Goal: Task Accomplishment & Management: Manage account settings

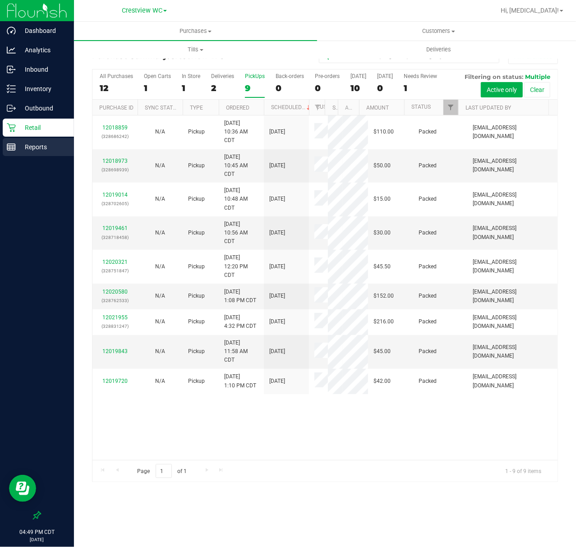
click at [26, 151] on p "Reports" at bounding box center [43, 147] width 54 height 11
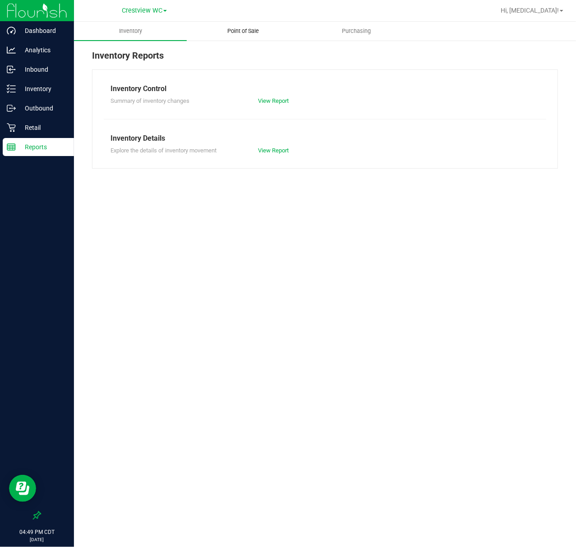
click at [249, 30] on span "Point of Sale" at bounding box center [244, 31] width 56 height 8
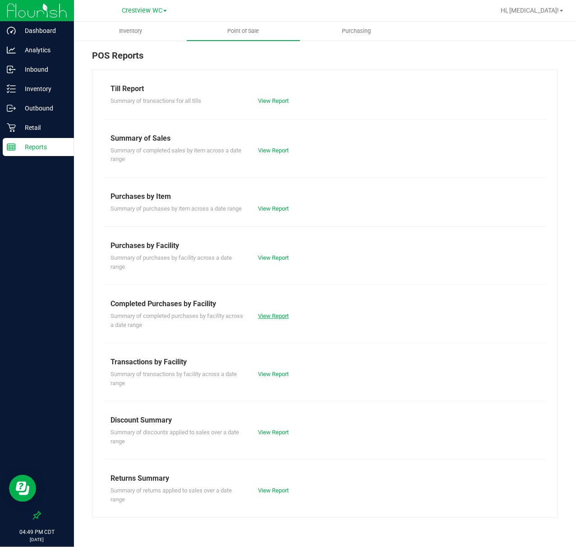
click at [272, 315] on link "View Report" at bounding box center [273, 316] width 31 height 7
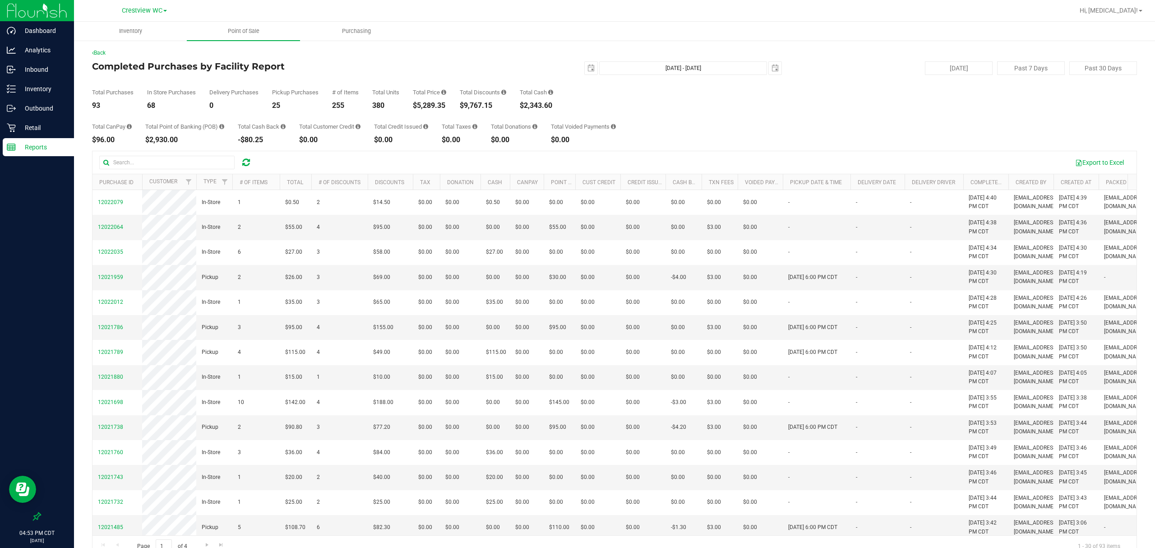
click at [36, 150] on p "Reports" at bounding box center [43, 147] width 54 height 11
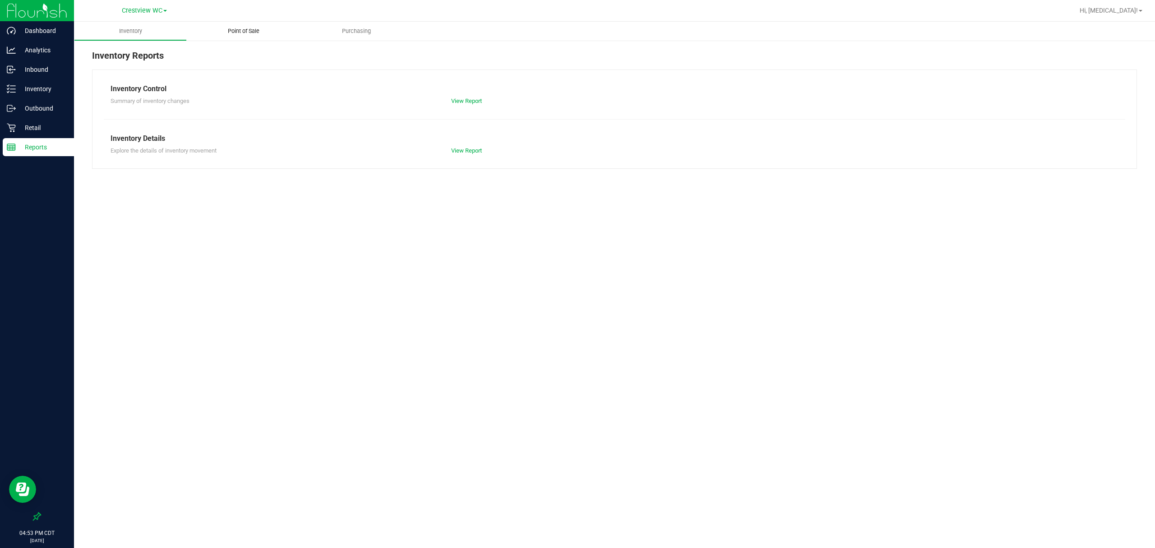
click at [246, 28] on span "Point of Sale" at bounding box center [244, 31] width 56 height 8
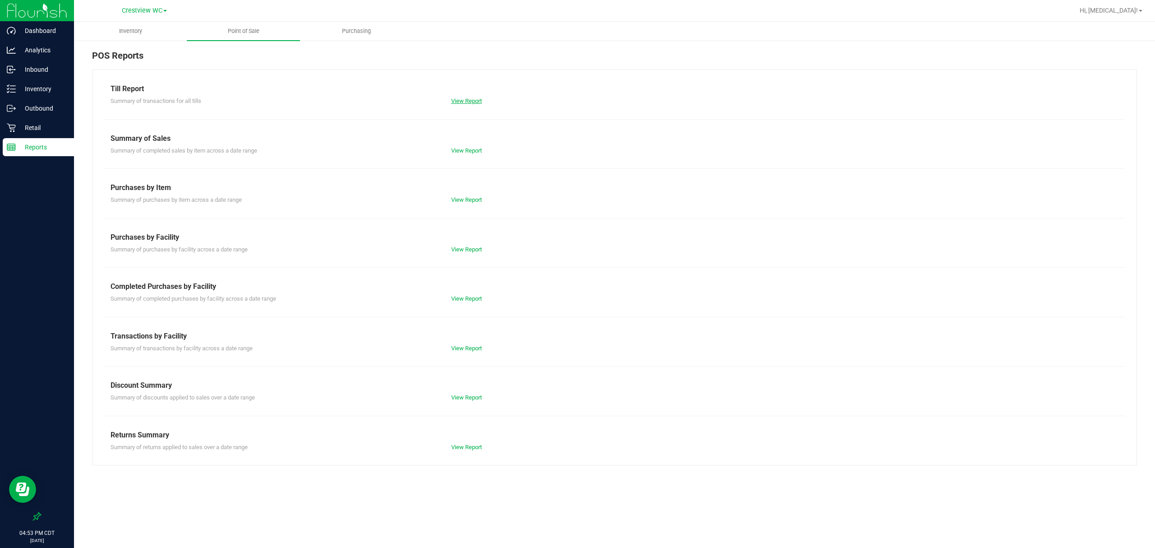
click at [468, 101] on link "View Report" at bounding box center [466, 100] width 31 height 7
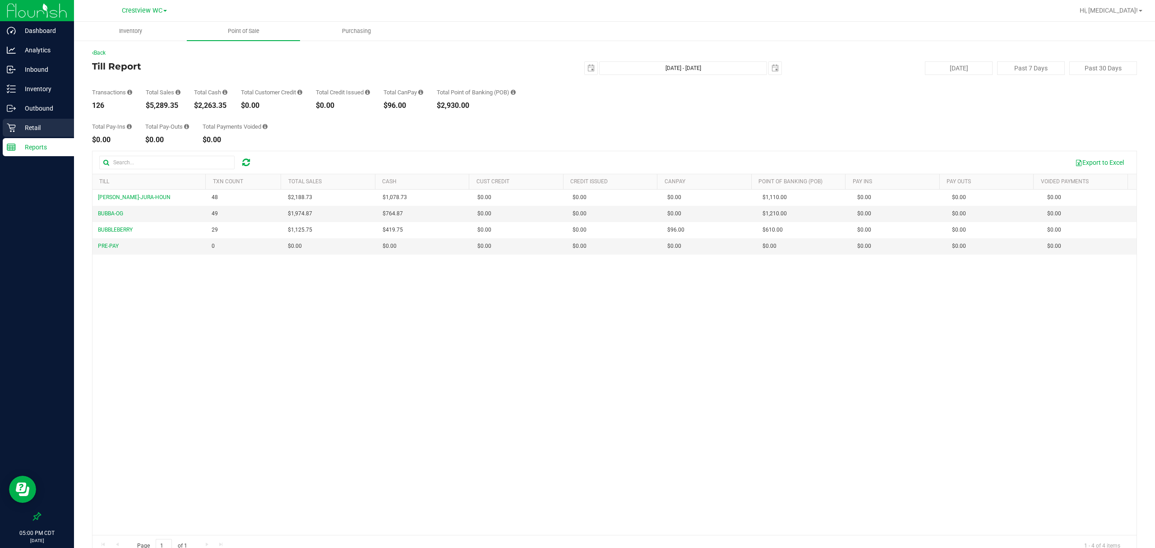
click at [18, 135] on div "Retail" at bounding box center [38, 128] width 71 height 18
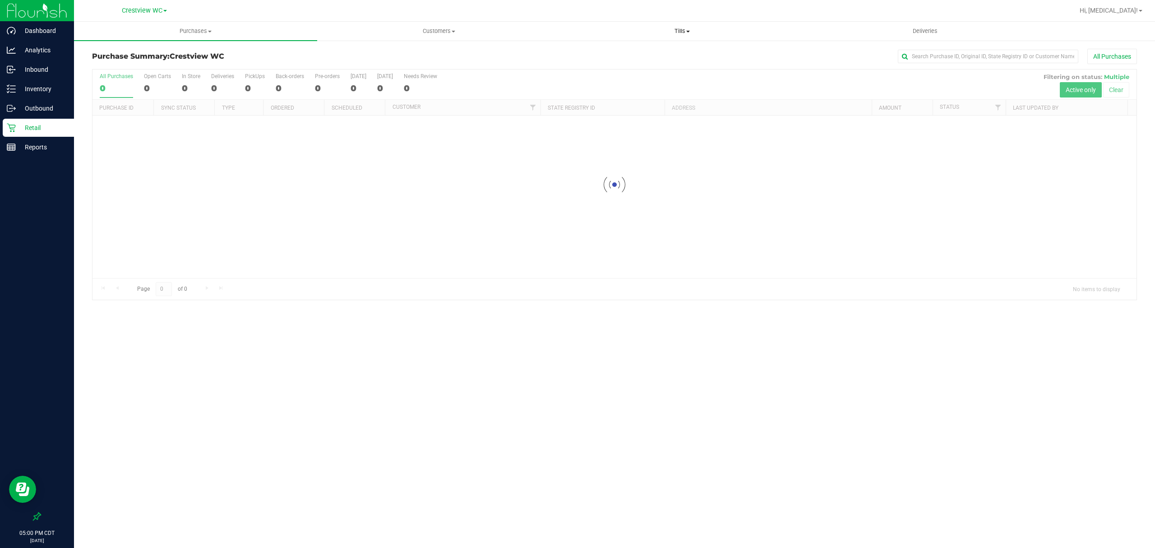
click at [575, 32] on span "Tills" at bounding box center [682, 31] width 242 height 8
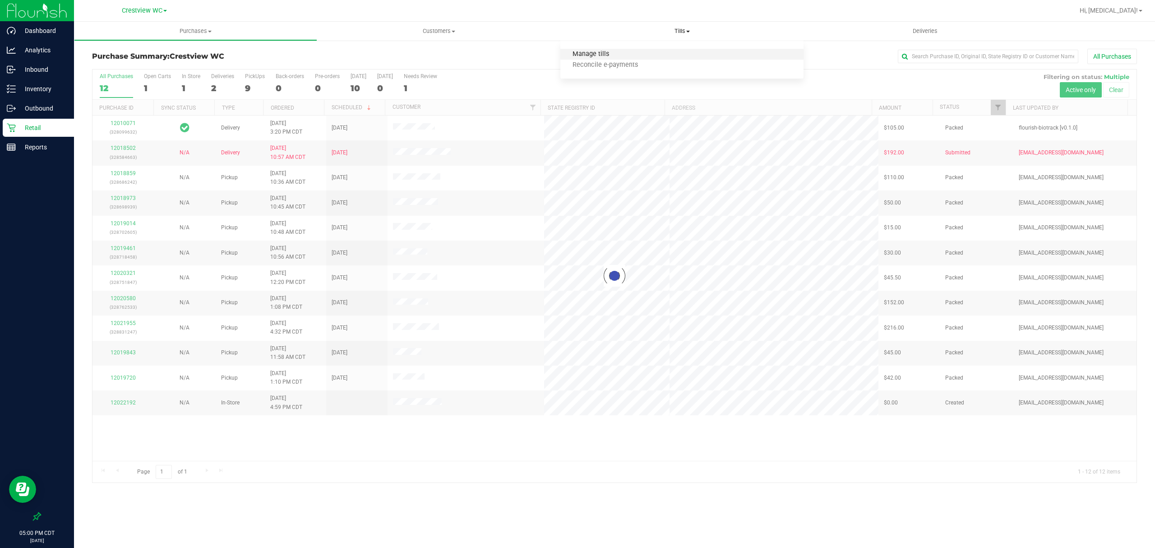
click at [575, 55] on span "Manage tills" at bounding box center [590, 55] width 61 height 8
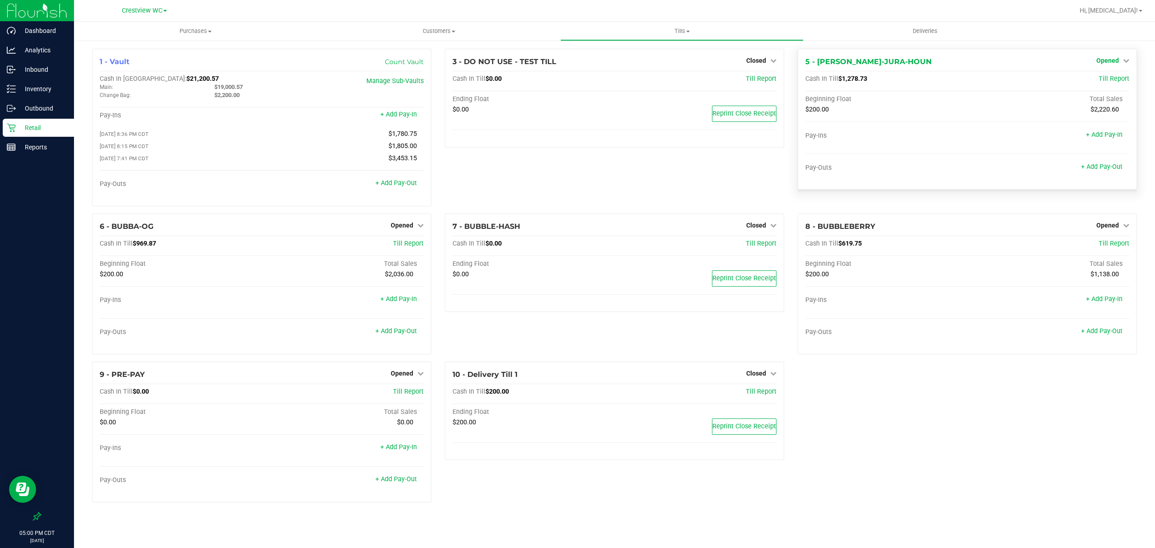
click at [575, 58] on span "Opened" at bounding box center [1107, 60] width 23 height 7
click at [575, 81] on link "Close Till" at bounding box center [1108, 79] width 24 height 7
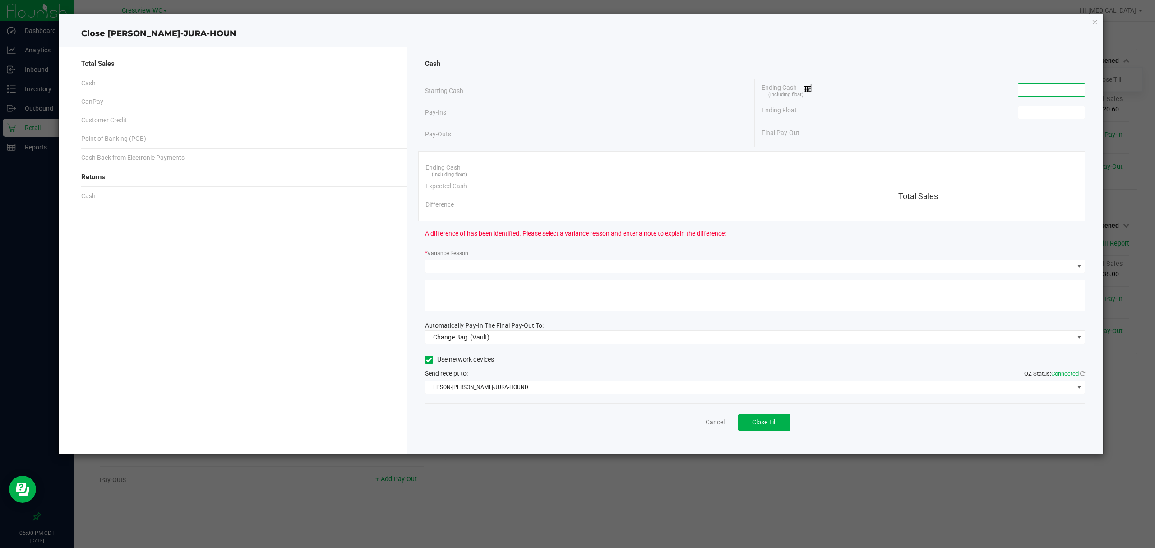
click at [575, 96] on input at bounding box center [1051, 89] width 66 height 13
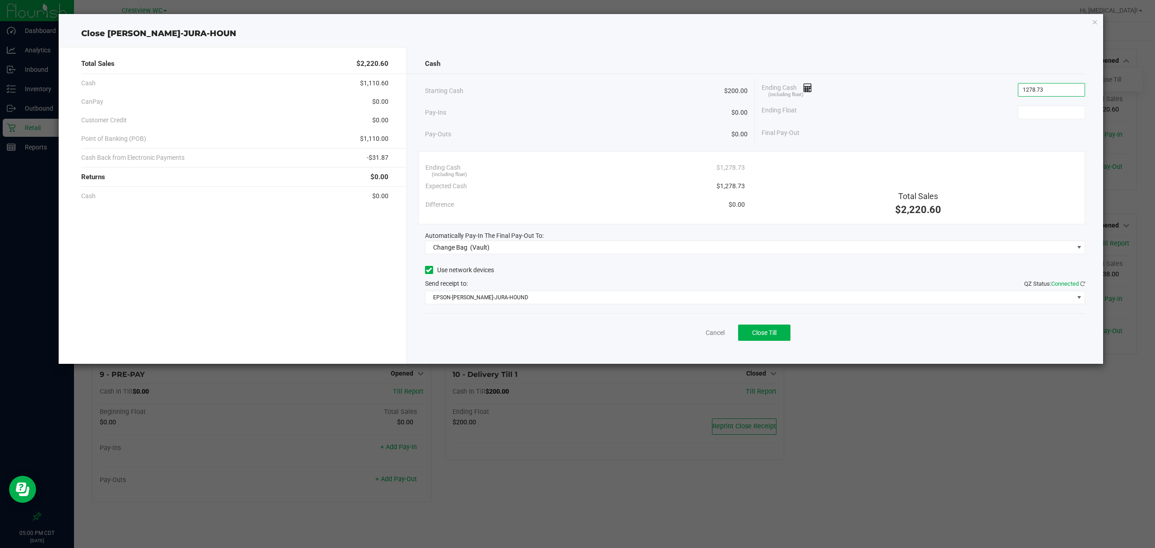
type input "$1,278.73"
type input "$200.00"
click at [500, 250] on span "Change Bag (Vault)" at bounding box center [749, 247] width 648 height 13
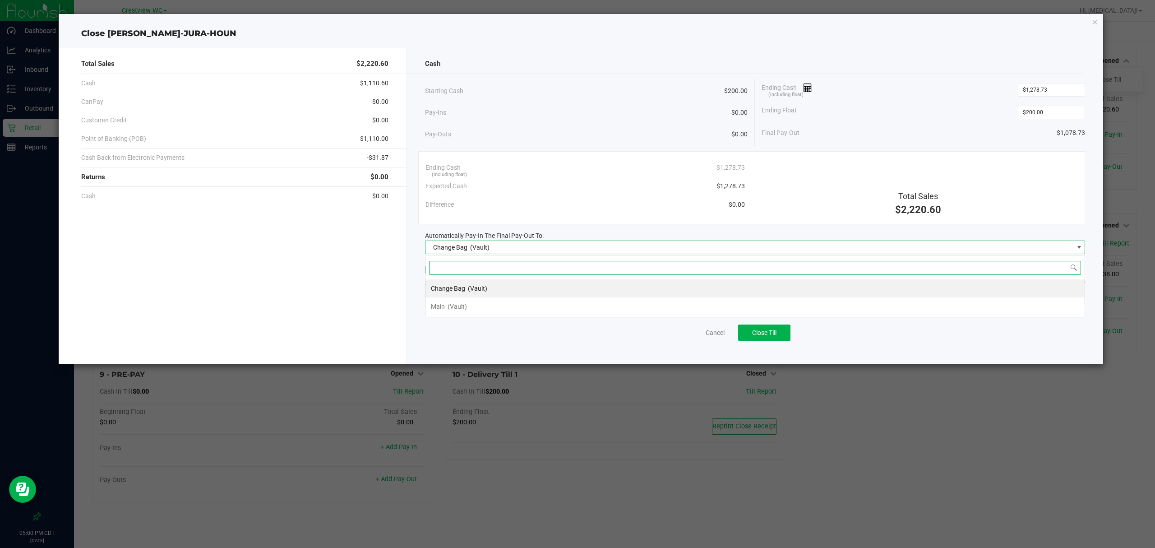
scroll to position [14, 660]
click at [479, 306] on li "Main (Vault)" at bounding box center [754, 306] width 659 height 18
click at [479, 306] on div "Cash Starting Cash $200.00 Pay-Ins $0.00 Pay-Outs $0.00 Ending Cash (including …" at bounding box center [755, 205] width 696 height 317
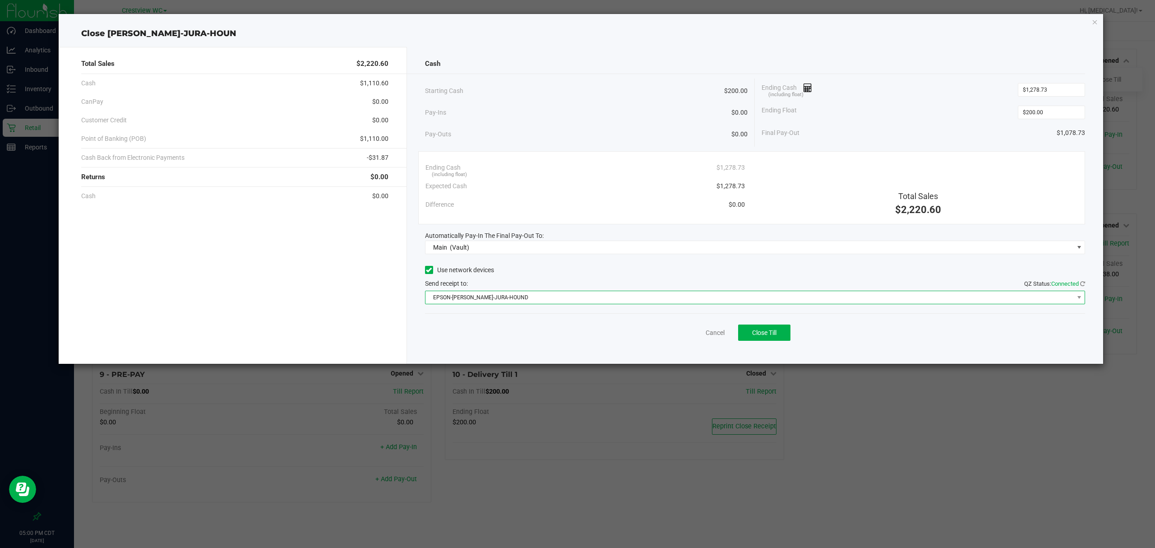
click at [479, 302] on span "EPSON-BRUNO-JURA-HOUND" at bounding box center [749, 297] width 648 height 13
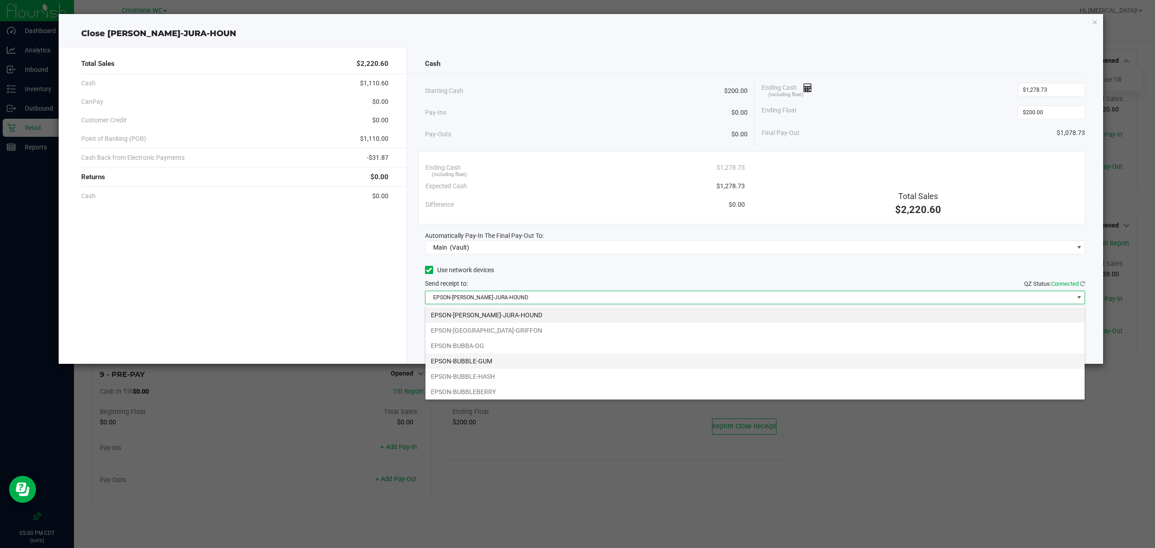
click at [483, 357] on li "EPSON-BUBBLE-GUM" at bounding box center [754, 360] width 659 height 15
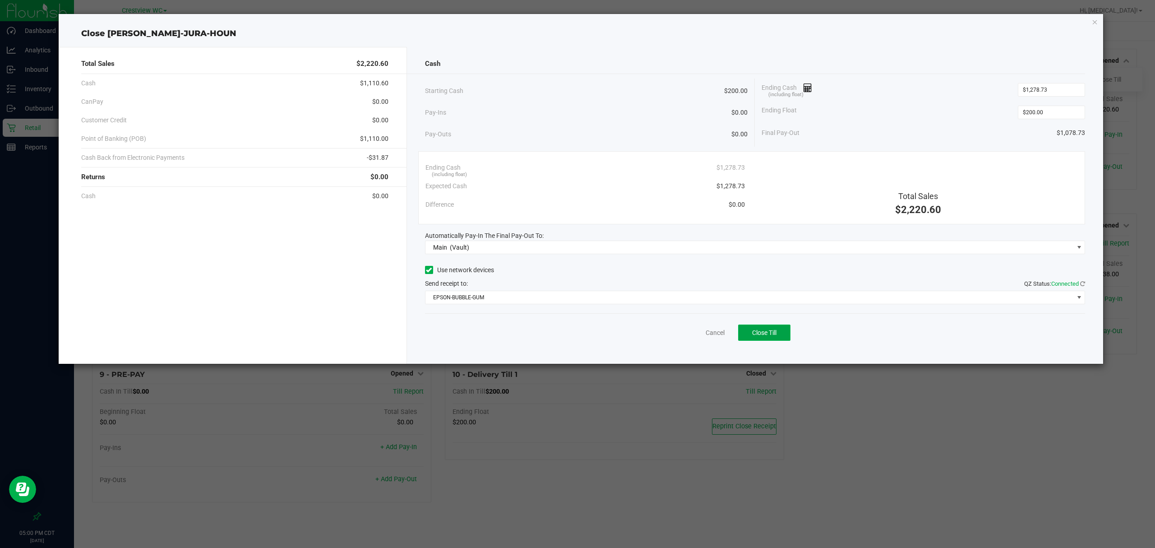
click at [575, 329] on span "Close Till" at bounding box center [764, 332] width 24 height 7
click at [575, 334] on link "Dismiss" at bounding box center [695, 332] width 22 height 9
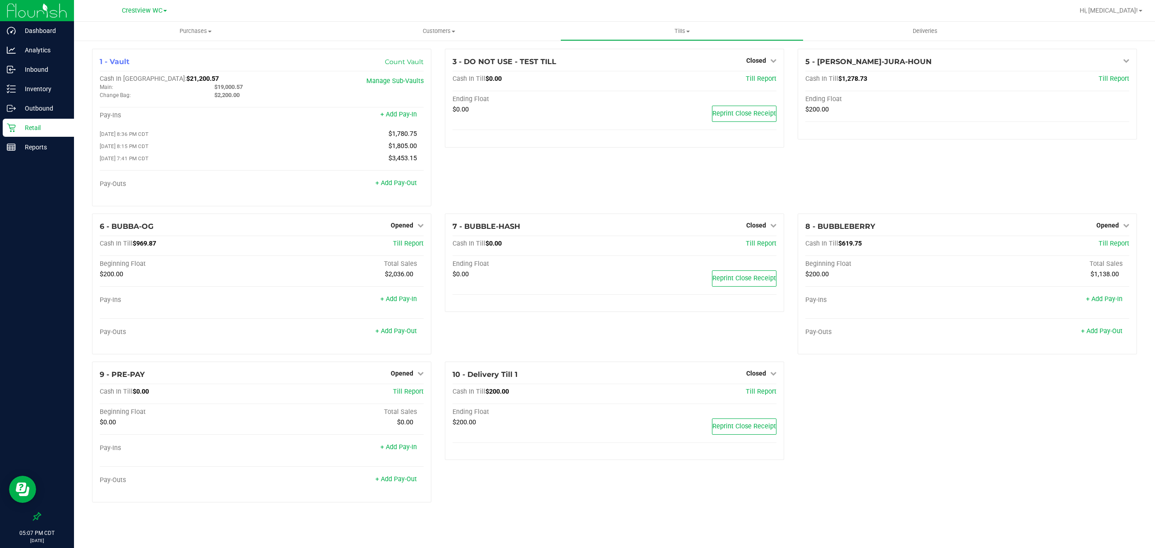
click at [575, 414] on div "1 - Vault Count Vault Cash In Vault: $21,200.57 Main: $19,000.57 Change Bag: $2…" at bounding box center [614, 279] width 1058 height 460
click at [51, 130] on p "Retail" at bounding box center [43, 127] width 54 height 11
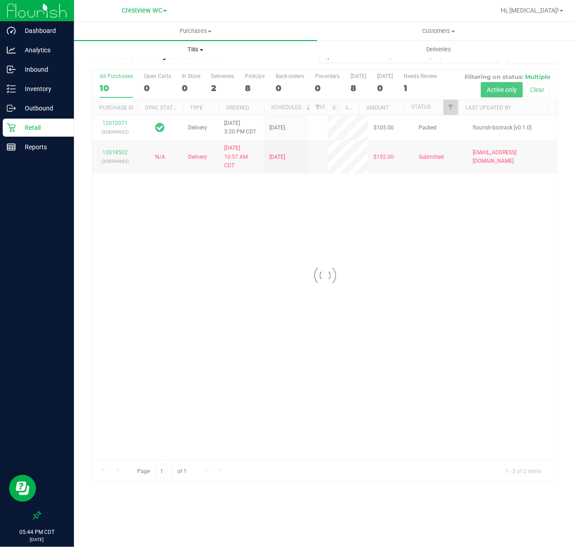
click at [192, 46] on span "Tills" at bounding box center [195, 50] width 242 height 8
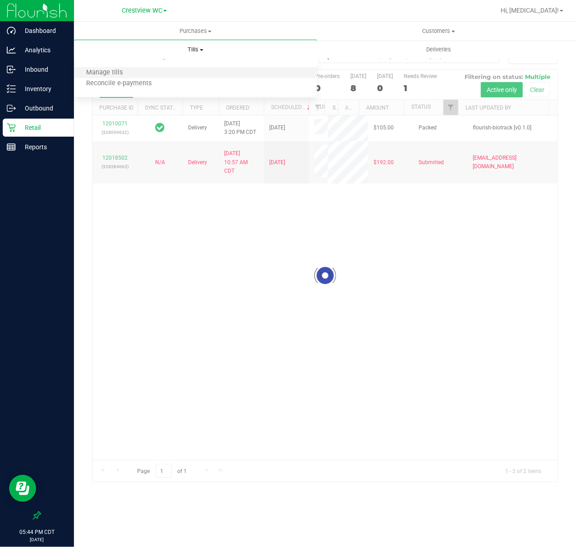
click at [165, 72] on li "Manage tills" at bounding box center [195, 73] width 243 height 11
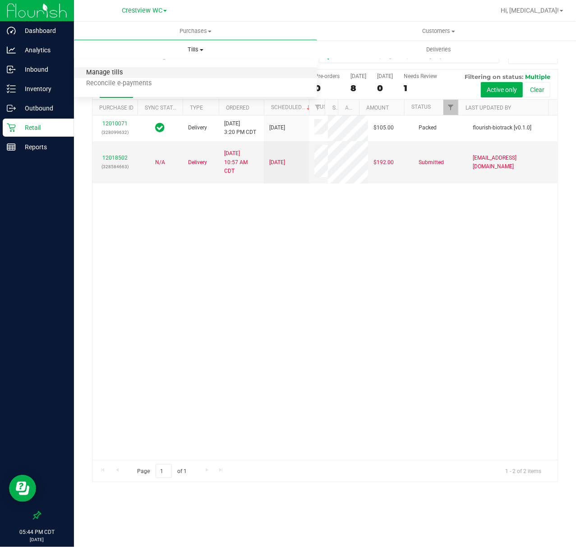
click at [112, 72] on span "Manage tills" at bounding box center [104, 73] width 61 height 8
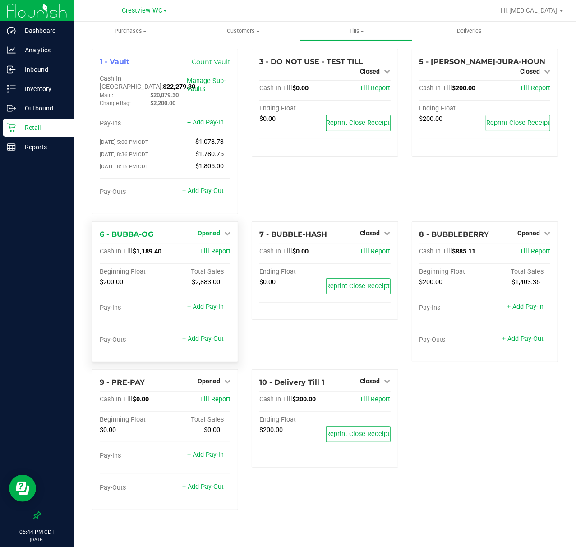
click at [215, 230] on span "Opened" at bounding box center [209, 233] width 23 height 7
click at [216, 248] on link "Close Till" at bounding box center [210, 251] width 24 height 7
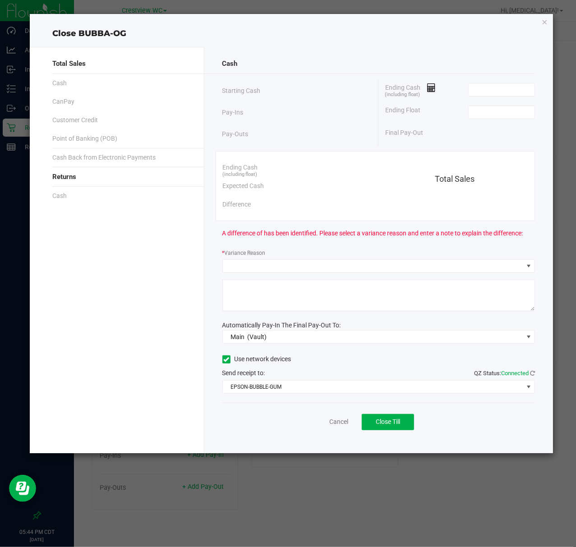
click at [500, 97] on div "Ending Cash (including float)" at bounding box center [460, 89] width 150 height 23
click at [500, 91] on input at bounding box center [502, 89] width 66 height 13
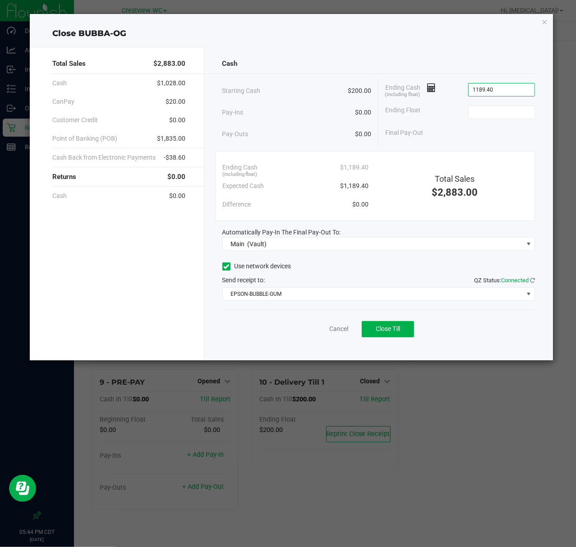
type input "$1,189.40"
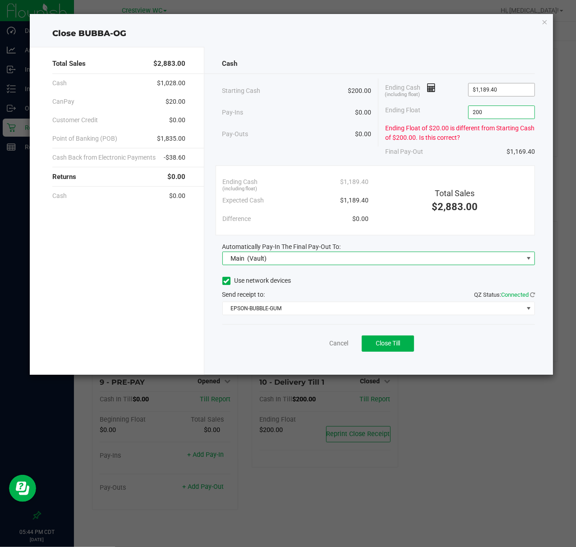
type input "$200.00"
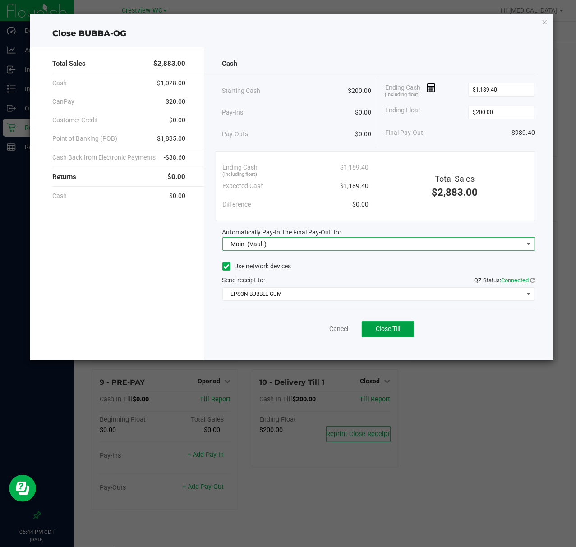
click at [396, 335] on button "Close Till" at bounding box center [388, 329] width 52 height 16
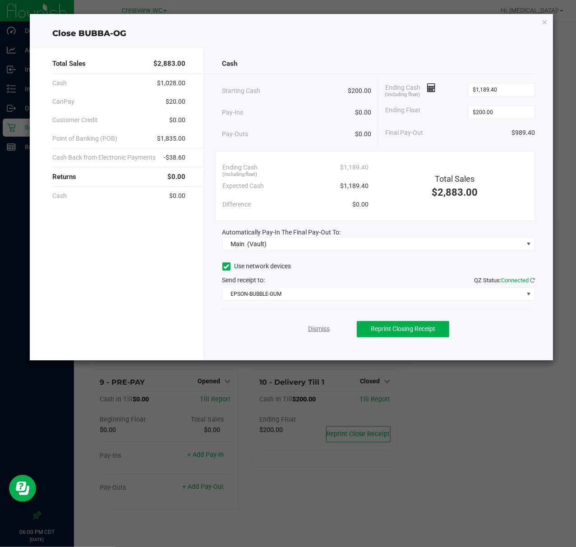
click at [322, 333] on link "Dismiss" at bounding box center [319, 328] width 22 height 9
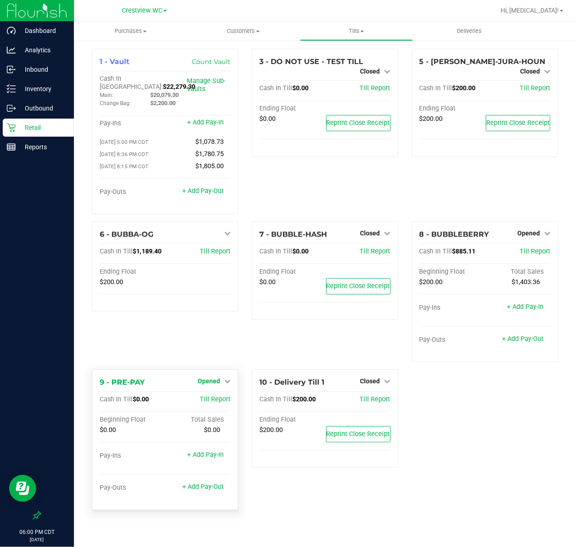
click at [217, 377] on span "Opened" at bounding box center [209, 380] width 23 height 7
click at [228, 394] on div "Close Till" at bounding box center [210, 399] width 67 height 11
click at [215, 396] on link "Close Till" at bounding box center [210, 399] width 24 height 7
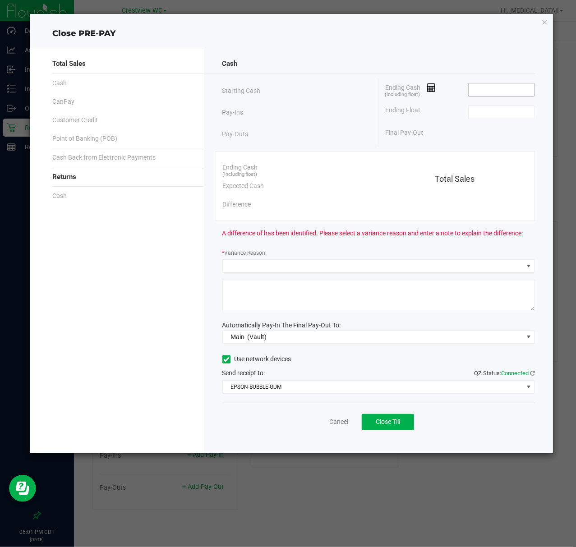
click at [504, 92] on input at bounding box center [502, 89] width 66 height 13
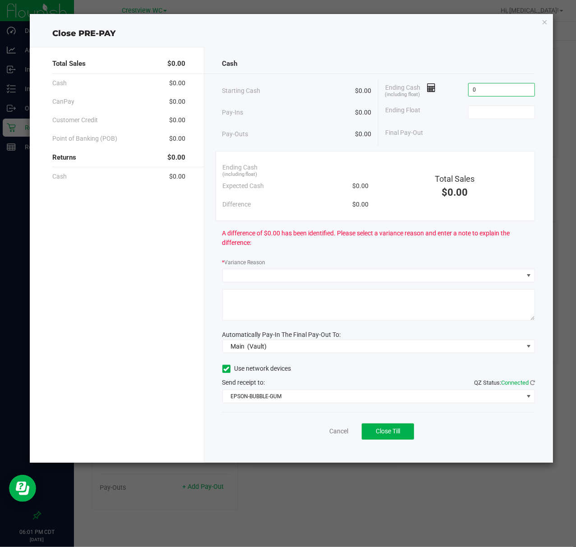
type input "$0.00"
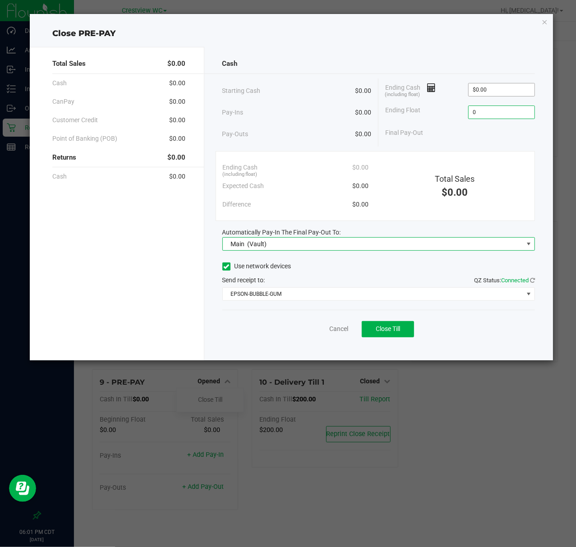
type input "$0.00"
click at [411, 323] on button "Close Till" at bounding box center [388, 329] width 52 height 16
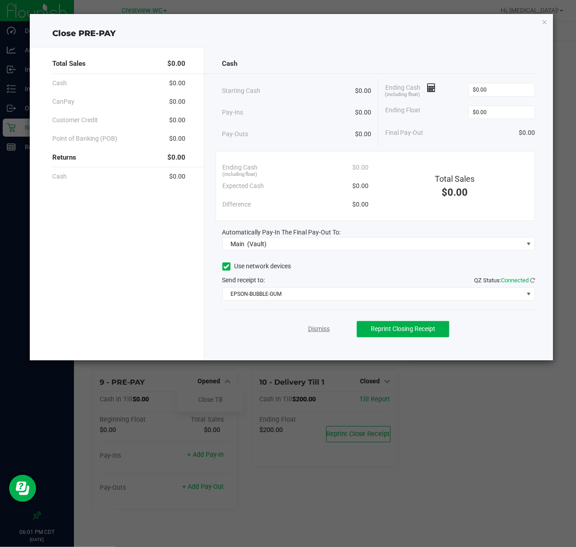
click at [322, 331] on link "Dismiss" at bounding box center [319, 328] width 22 height 9
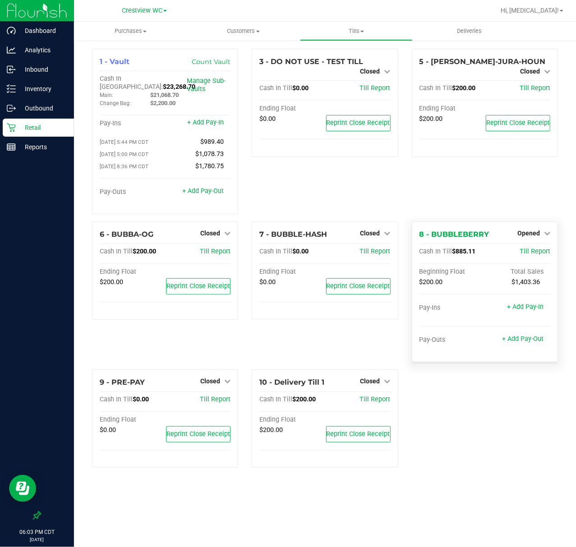
click at [536, 228] on div "Opened" at bounding box center [533, 233] width 33 height 11
click at [539, 230] on span "Opened" at bounding box center [528, 233] width 23 height 7
click at [534, 249] on link "Close Till" at bounding box center [529, 251] width 24 height 7
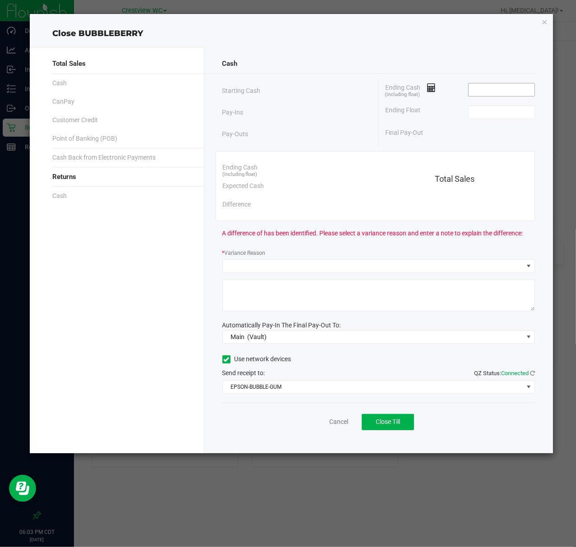
click at [525, 97] on span at bounding box center [501, 90] width 67 height 14
click at [509, 92] on input at bounding box center [502, 89] width 66 height 13
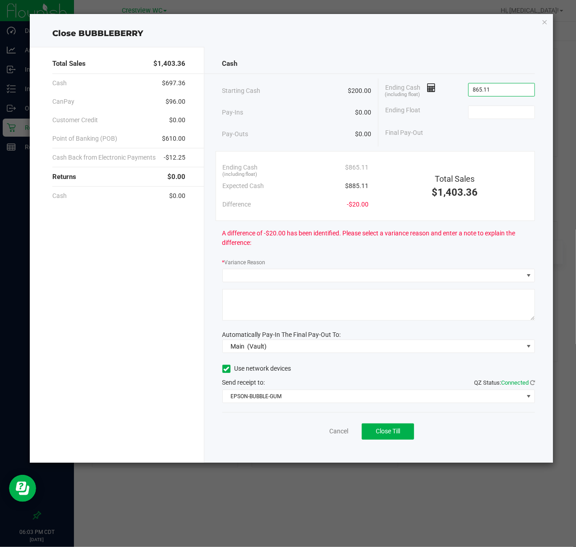
type input "$865.11"
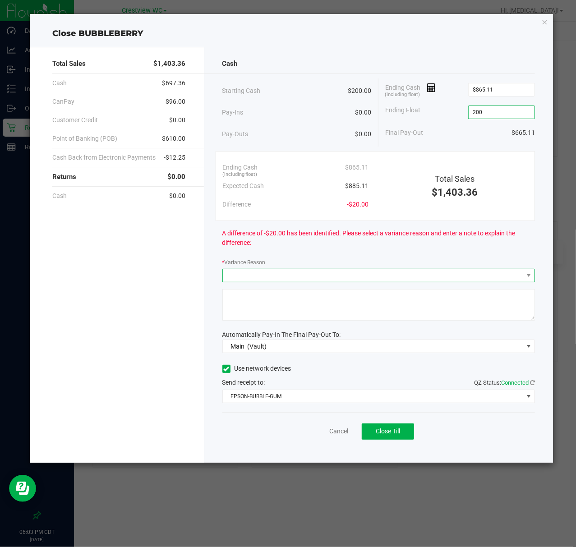
type input "$200.00"
click at [409, 274] on span at bounding box center [373, 275] width 301 height 13
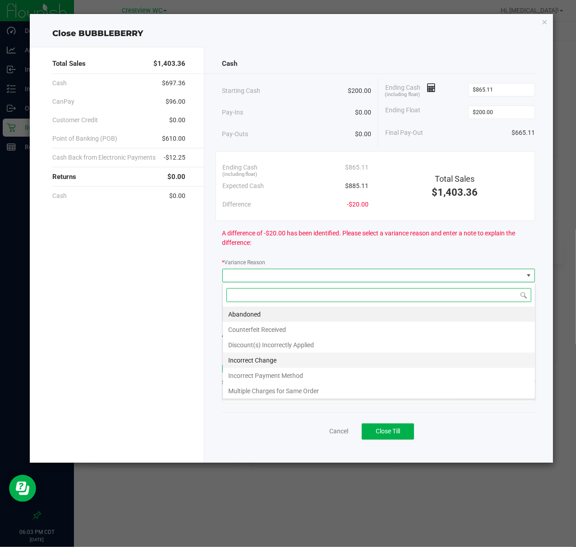
click at [294, 363] on li "Incorrect Change" at bounding box center [379, 360] width 312 height 15
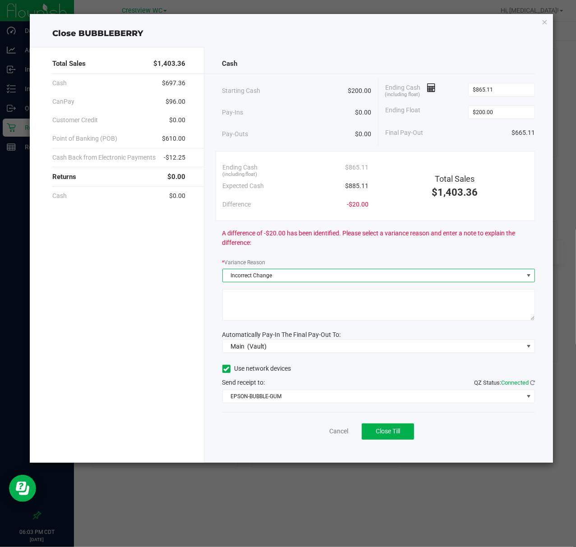
click at [313, 314] on textarea at bounding box center [378, 305] width 313 height 32
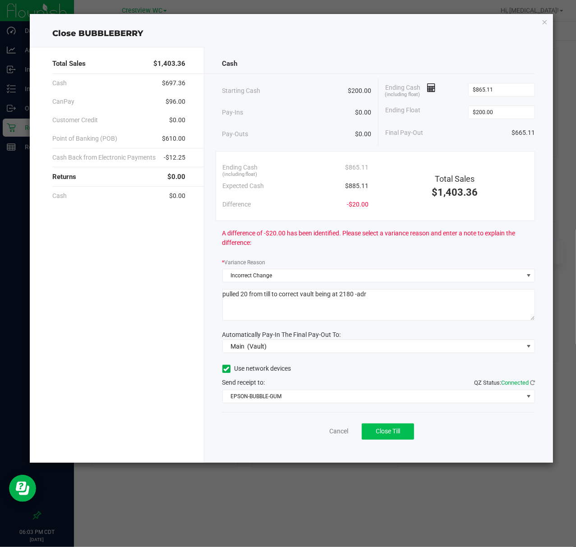
type textarea "pulled 20 from till to correct vault being at 2180 -adr"
click at [396, 426] on button "Close Till" at bounding box center [388, 431] width 52 height 16
drag, startPoint x: 321, startPoint y: 428, endPoint x: 398, endPoint y: 242, distance: 201.4
click at [321, 428] on link "Dismiss" at bounding box center [319, 431] width 22 height 9
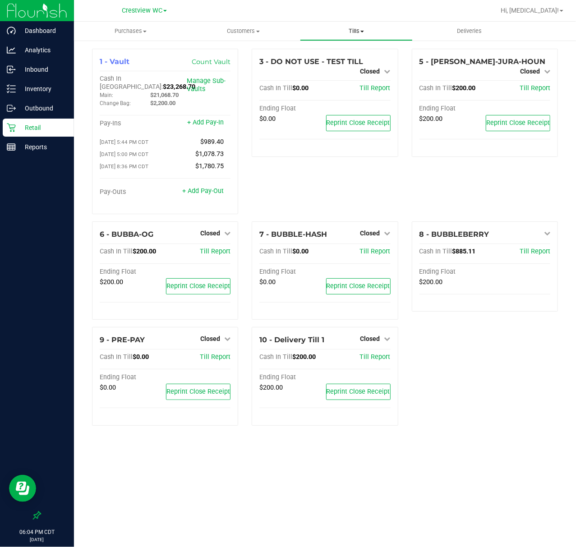
click at [347, 31] on span "Tills" at bounding box center [356, 31] width 112 height 8
click at [335, 64] on span "Reconcile e-payments" at bounding box center [345, 65] width 90 height 8
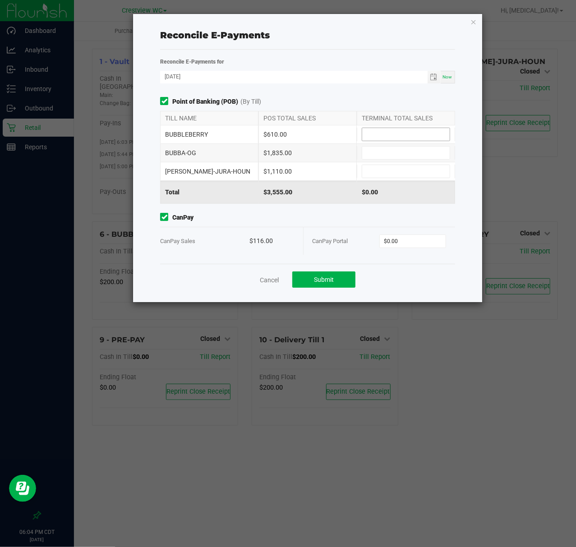
click at [401, 133] on input at bounding box center [405, 134] width 87 height 13
type input "$610.00"
type input "$1,835.00"
type input "$1,110.00"
click at [316, 286] on button "Submit" at bounding box center [323, 279] width 63 height 16
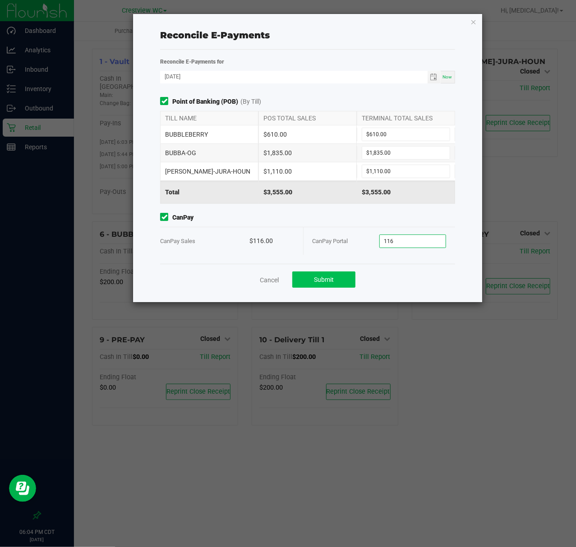
type input "$116.00"
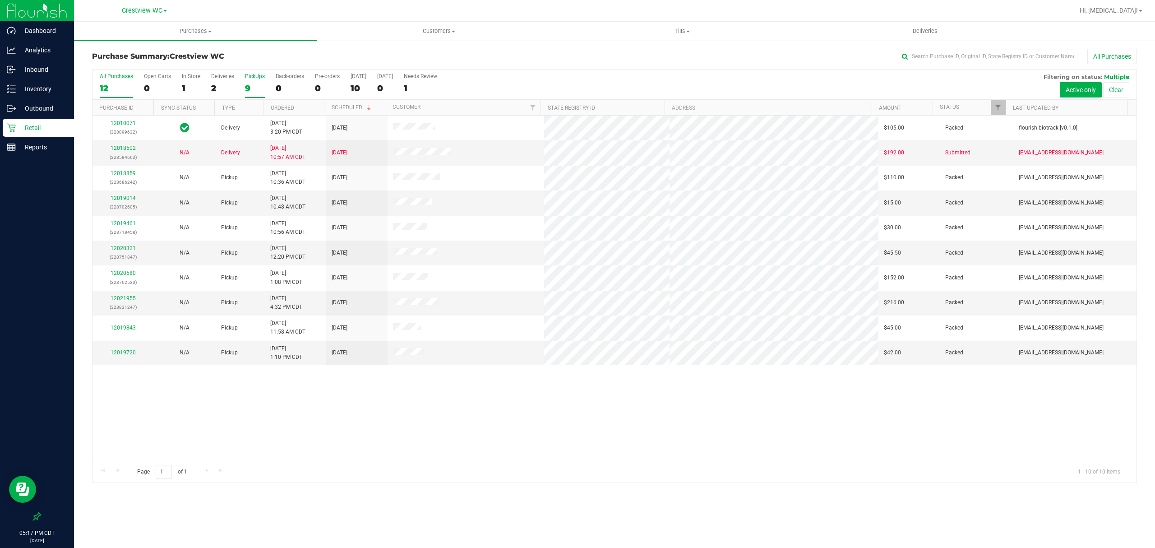
click at [245, 79] on div "PickUps" at bounding box center [255, 76] width 20 height 6
click at [0, 0] on input "PickUps 9" at bounding box center [0, 0] width 0 height 0
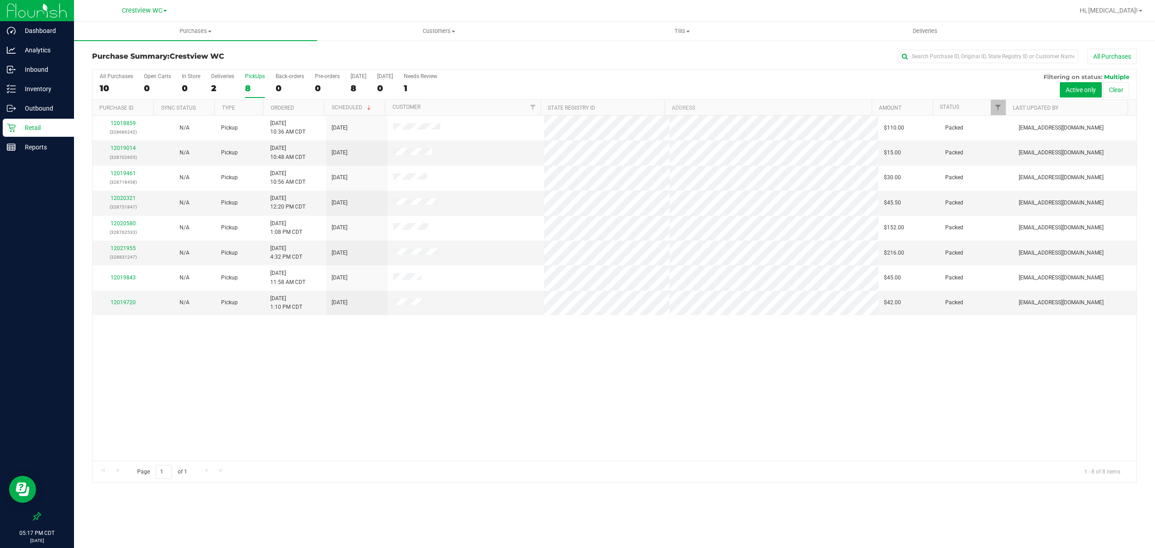
click at [39, 125] on p "Retail" at bounding box center [43, 127] width 54 height 11
click at [433, 379] on div "12018859 (328686242) N/A Pickup 9/28/2025 10:36 AM CDT 9/28/2025 $110.00 Packed…" at bounding box center [614, 287] width 1044 height 345
click at [498, 358] on div "12018859 (328686242) N/A Pickup 9/28/2025 10:36 AM CDT 9/28/2025 $110.00 Packed…" at bounding box center [614, 287] width 1044 height 345
click at [35, 145] on p "Reports" at bounding box center [43, 147] width 54 height 11
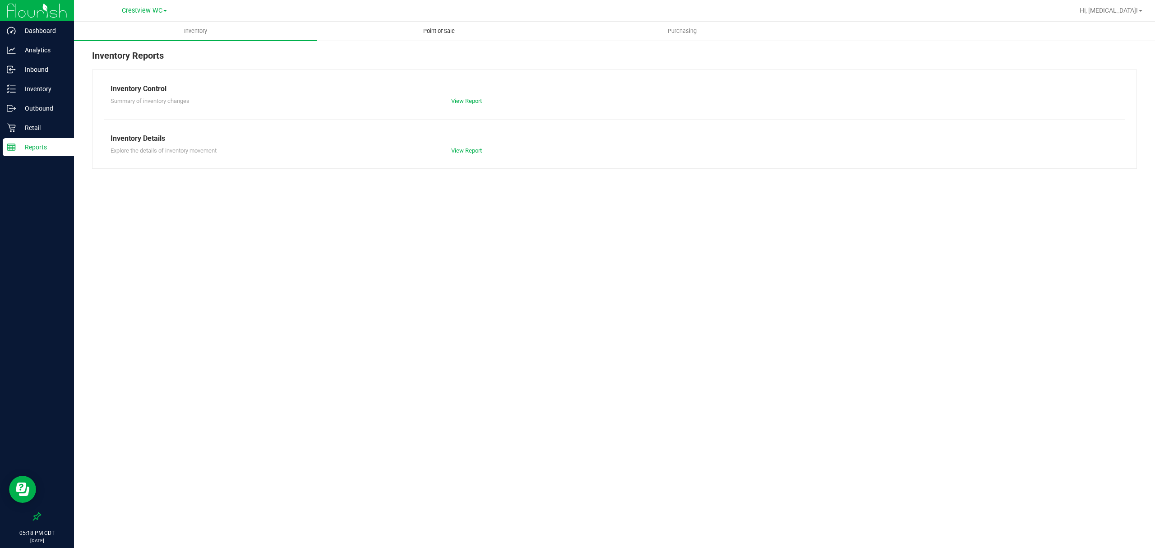
click at [444, 32] on span "Point of Sale" at bounding box center [439, 31] width 56 height 8
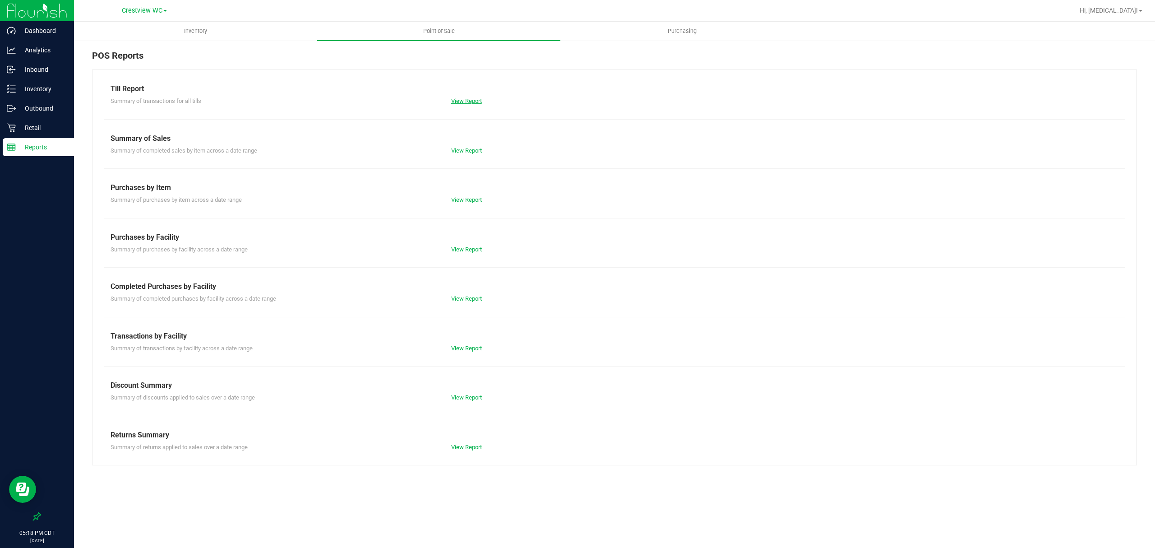
click at [459, 103] on link "View Report" at bounding box center [466, 100] width 31 height 7
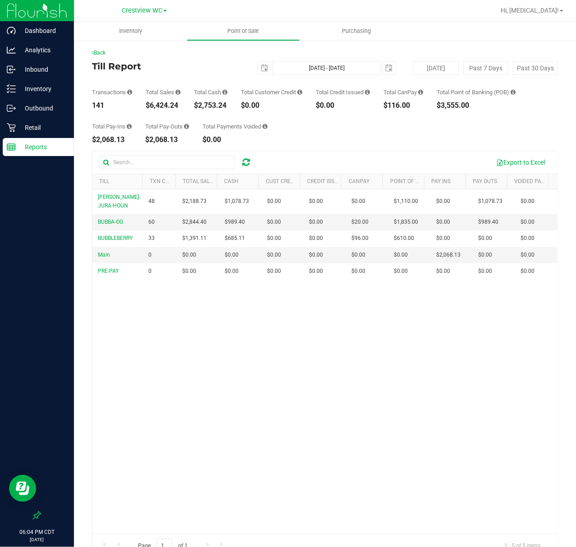
click at [35, 148] on p "Reports" at bounding box center [43, 147] width 54 height 11
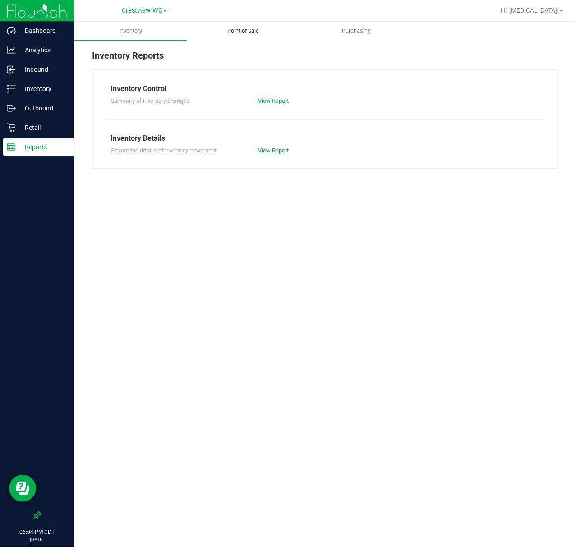
click at [239, 35] on span "Point of Sale" at bounding box center [244, 31] width 56 height 8
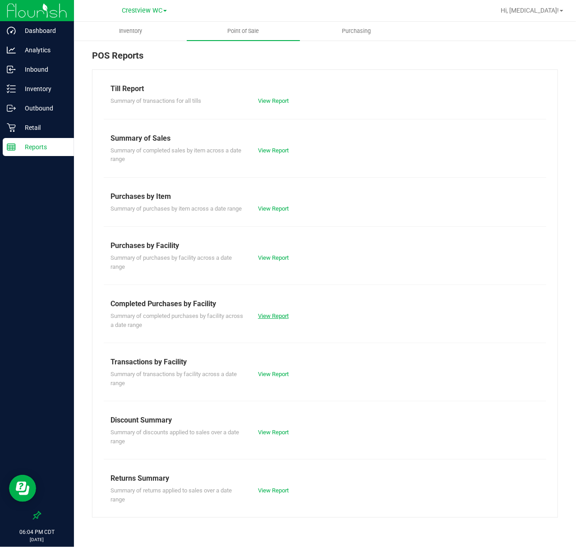
click at [275, 317] on link "View Report" at bounding box center [273, 316] width 31 height 7
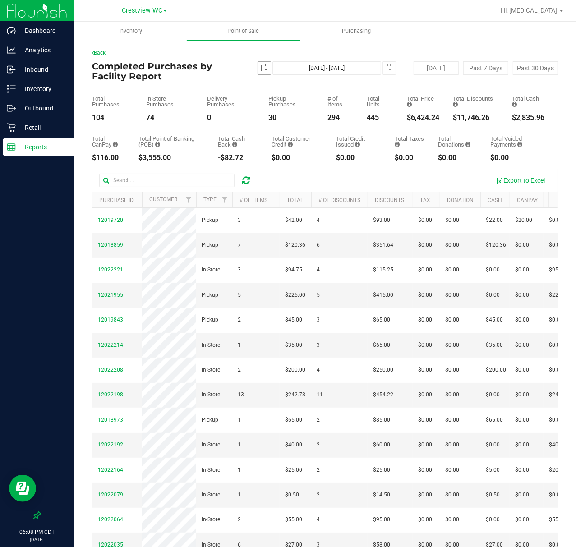
click at [261, 65] on span "select" at bounding box center [264, 67] width 7 height 7
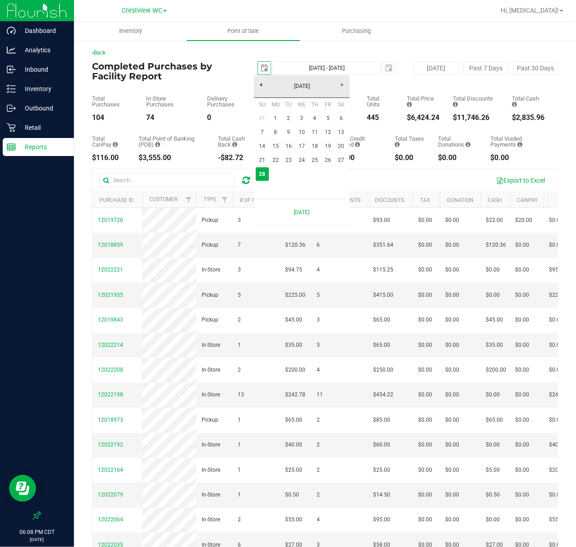
scroll to position [0, 23]
click at [275, 164] on link "22" at bounding box center [275, 160] width 13 height 14
type input "[DATE]"
type input "[DATE] - [DATE]"
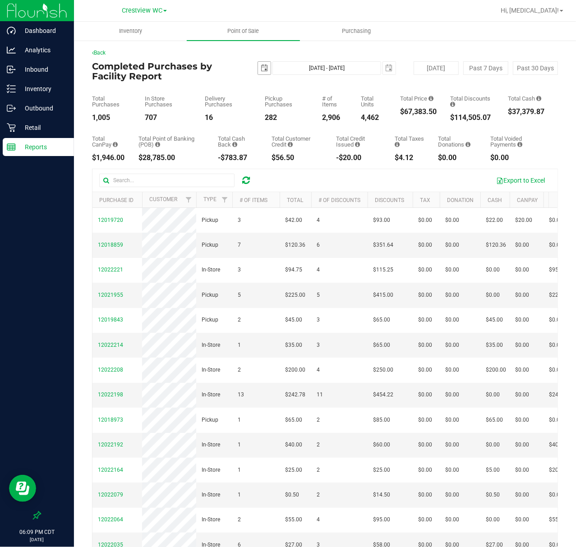
click at [266, 71] on span "select" at bounding box center [264, 68] width 13 height 13
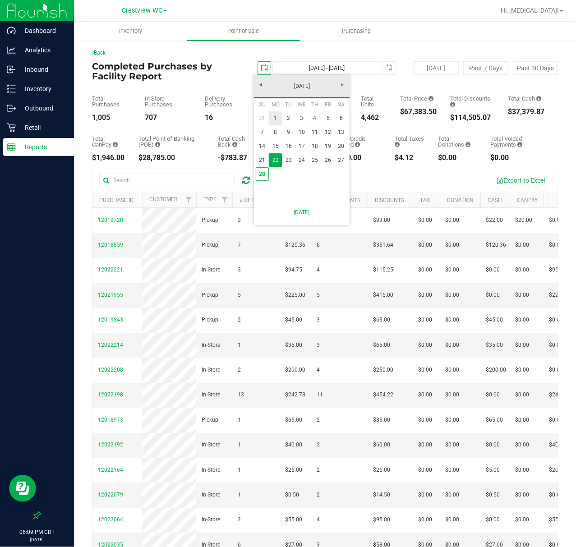
click at [273, 120] on link "1" at bounding box center [275, 118] width 13 height 14
type input "[DATE]"
type input "[DATE] - [DATE]"
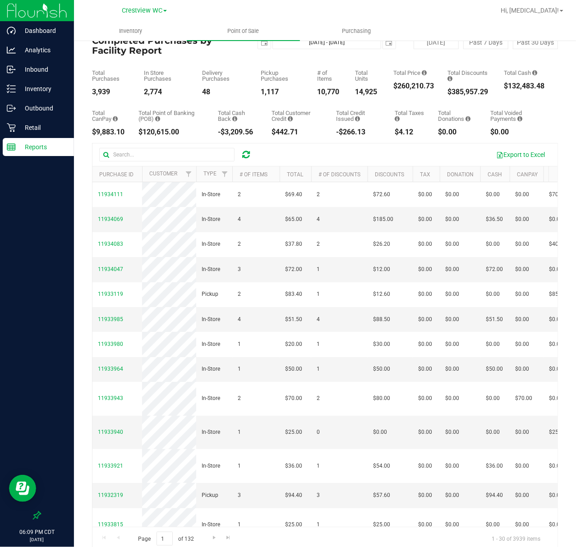
scroll to position [39, 0]
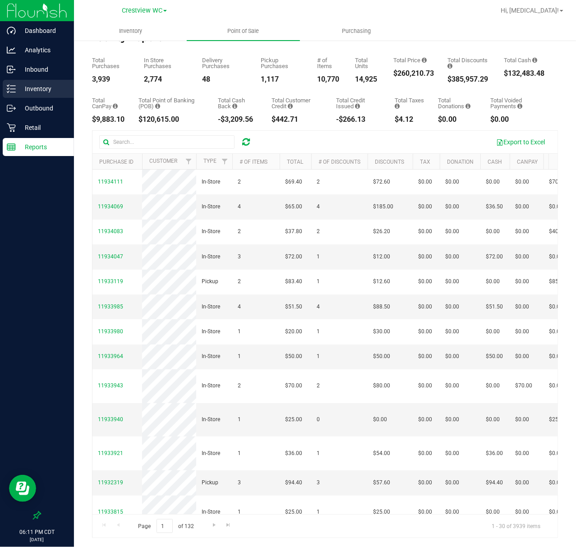
click at [22, 85] on p "Inventory" at bounding box center [43, 88] width 54 height 11
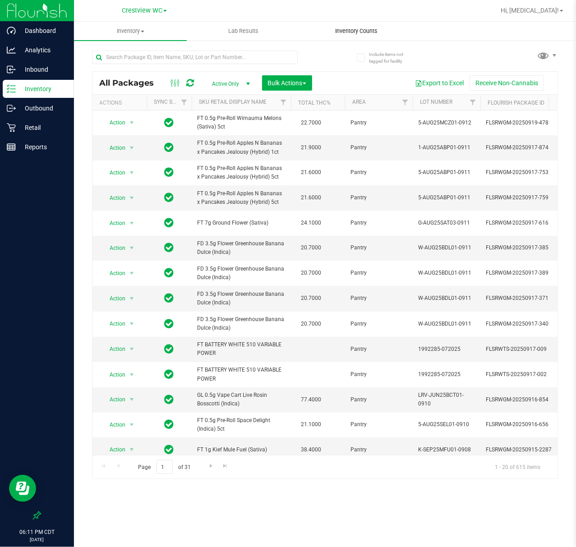
click at [347, 34] on span "Inventory Counts" at bounding box center [356, 31] width 67 height 8
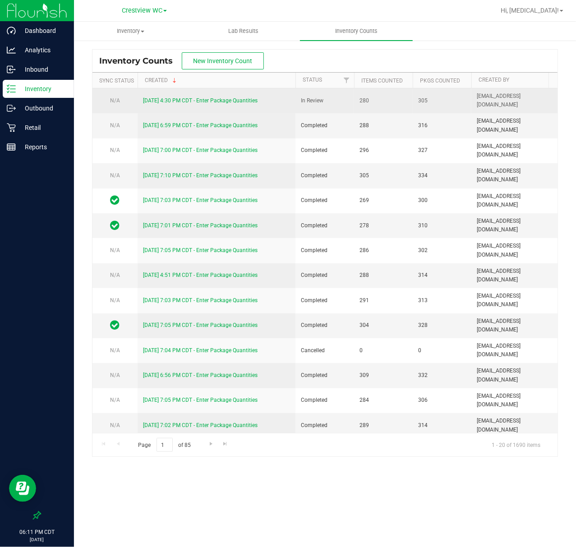
click at [160, 100] on link "[DATE] 4:30 PM CDT - Enter Package Quantities" at bounding box center [200, 100] width 115 height 6
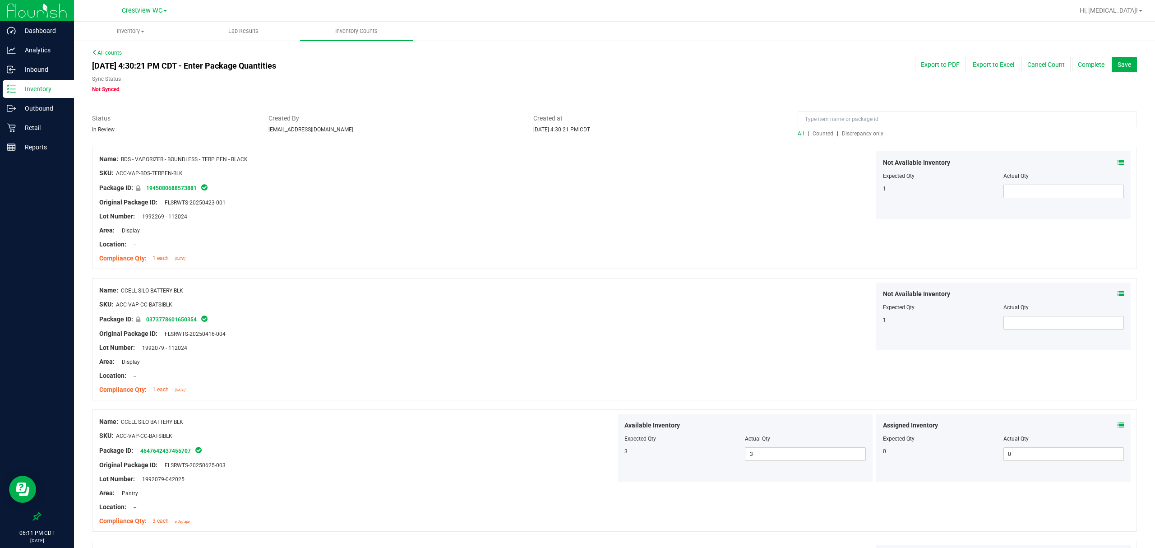
click at [575, 129] on div at bounding box center [966, 122] width 339 height 16
click at [575, 130] on span "Discrepancy only" at bounding box center [862, 133] width 41 height 6
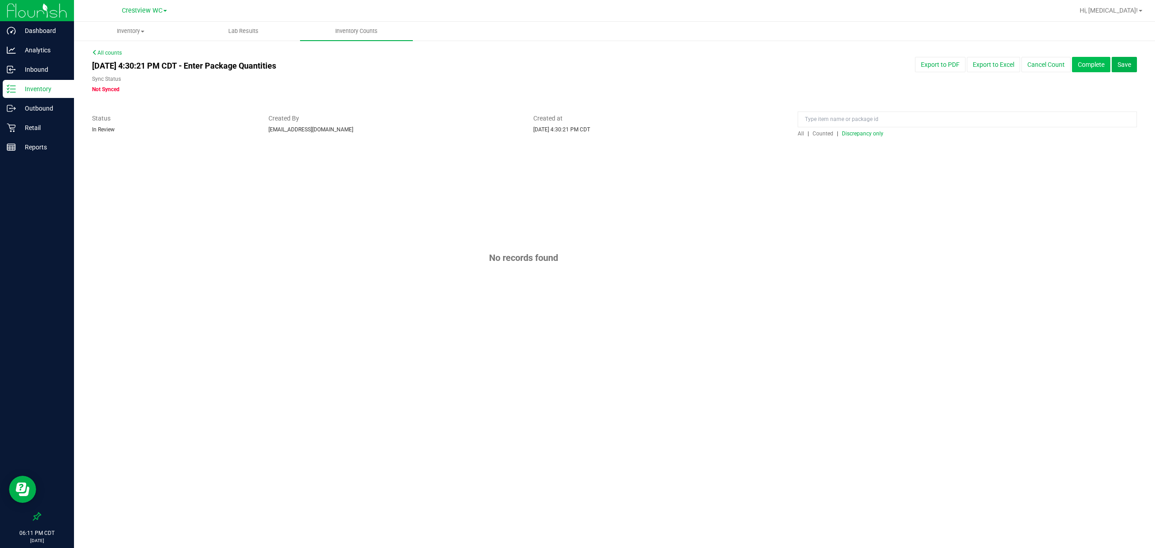
click at [575, 63] on button "Complete" at bounding box center [1091, 64] width 38 height 15
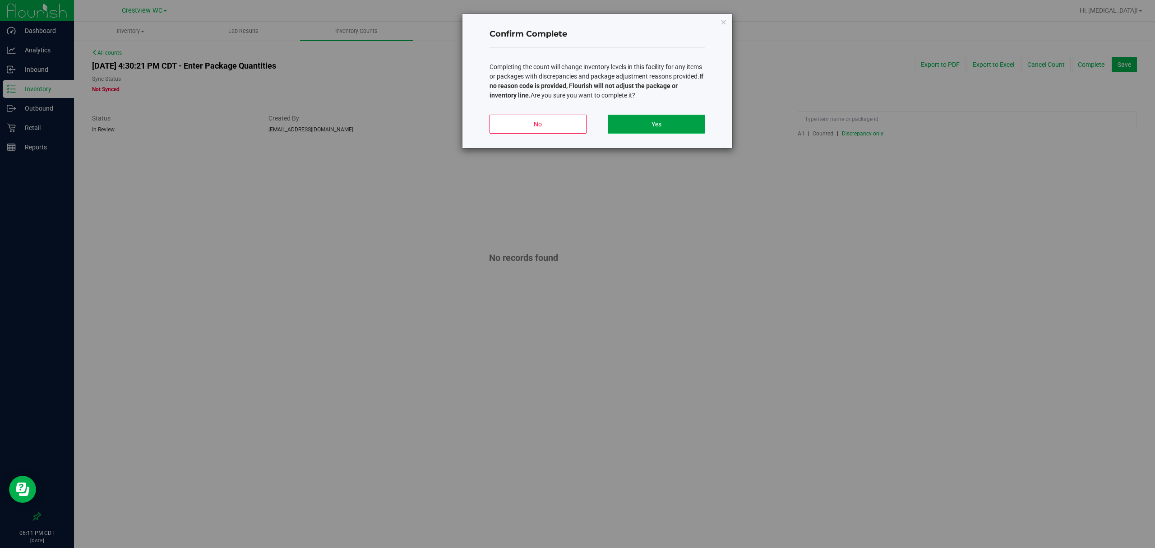
click at [575, 129] on button "Yes" at bounding box center [655, 124] width 97 height 19
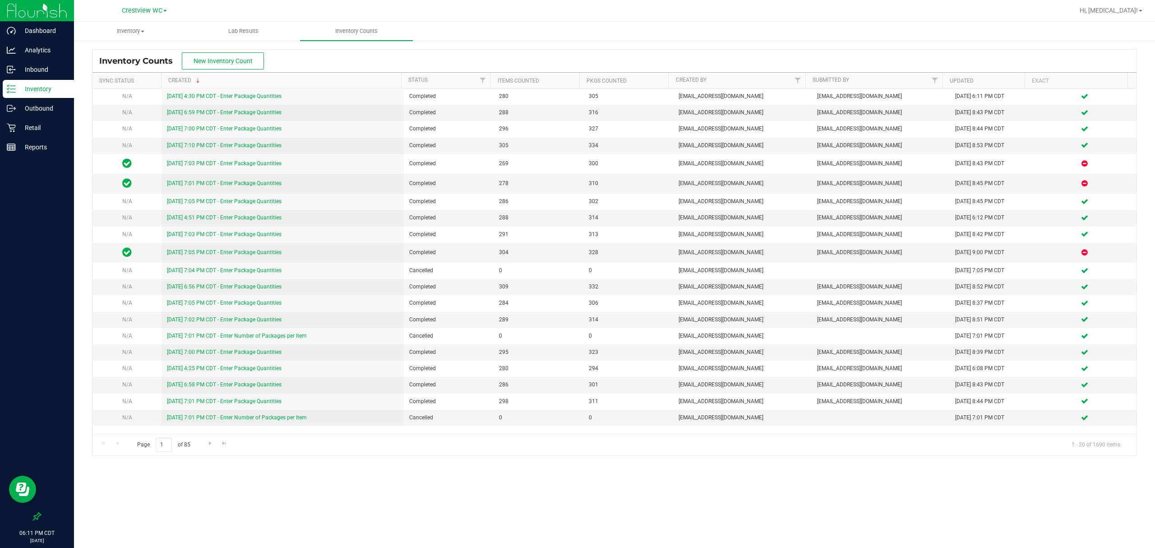
click at [49, 85] on p "Inventory" at bounding box center [43, 88] width 54 height 11
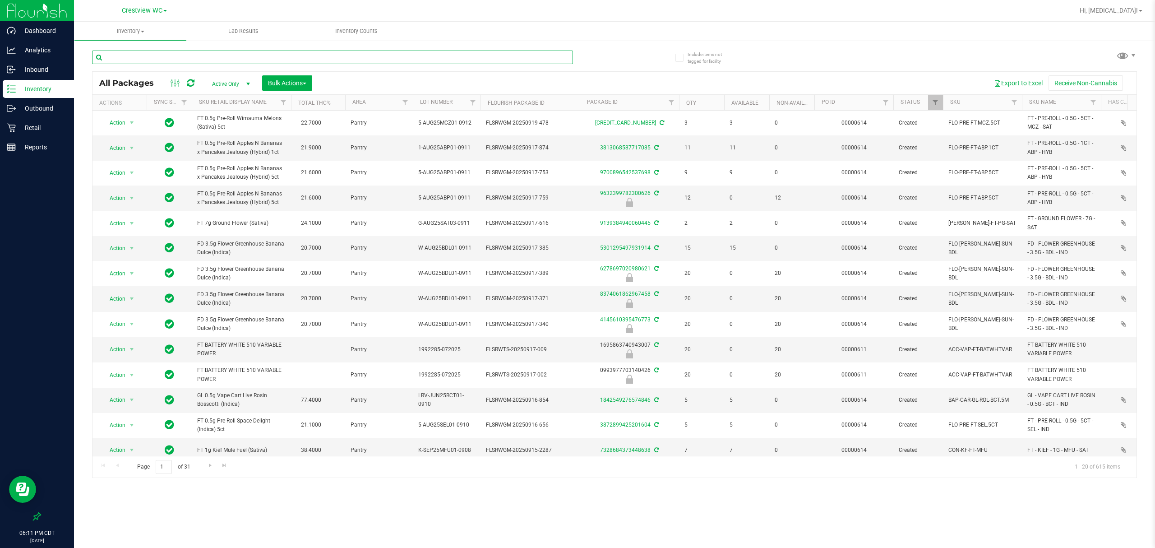
click at [161, 60] on input "text" at bounding box center [332, 58] width 481 height 14
type input "gpen"
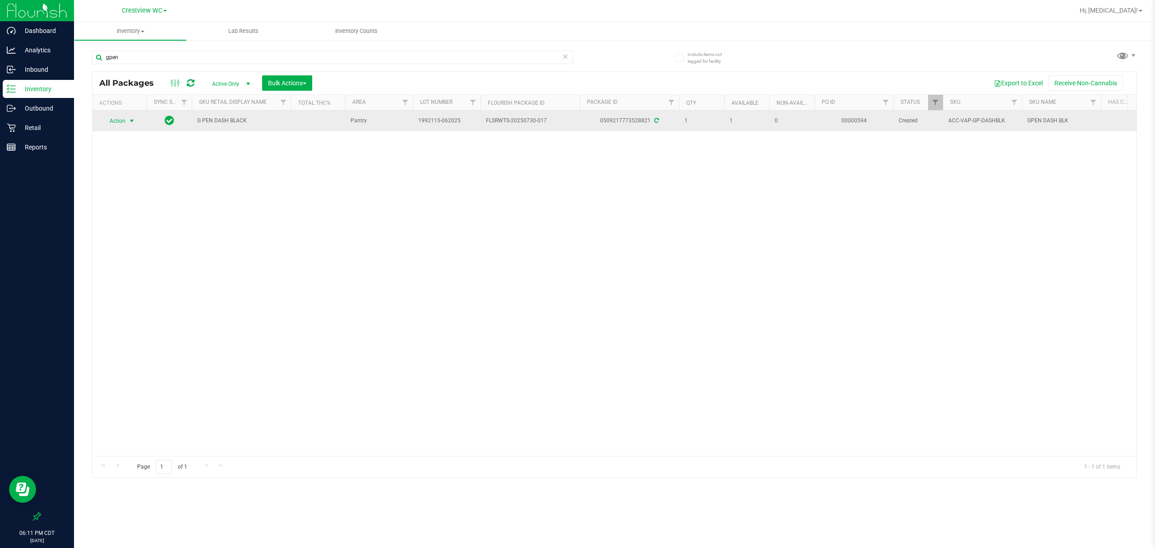
click at [120, 124] on span "Action" at bounding box center [113, 121] width 24 height 13
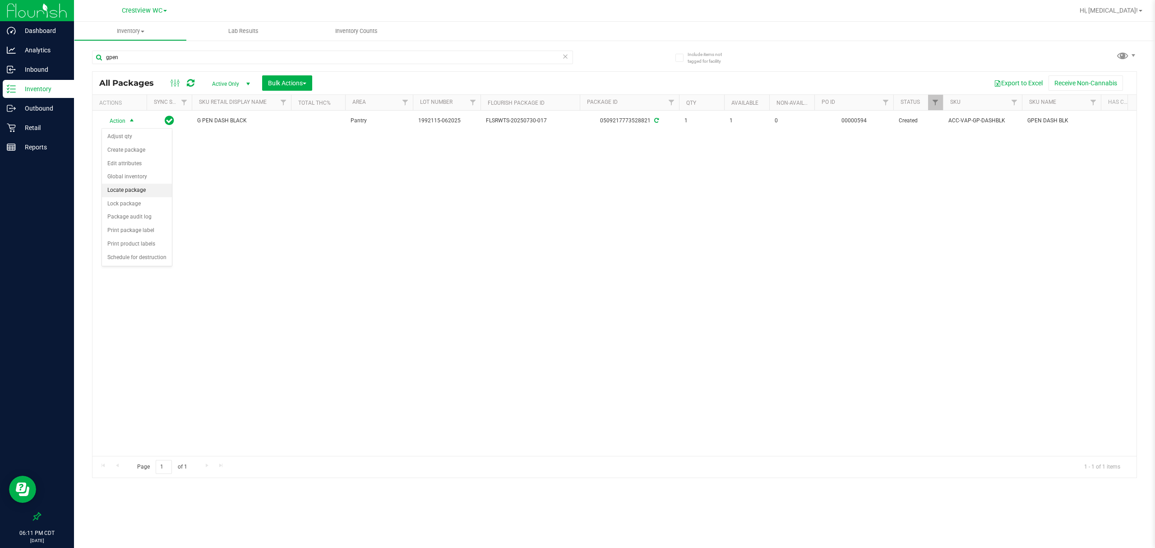
click at [126, 193] on li "Locate package" at bounding box center [137, 191] width 70 height 14
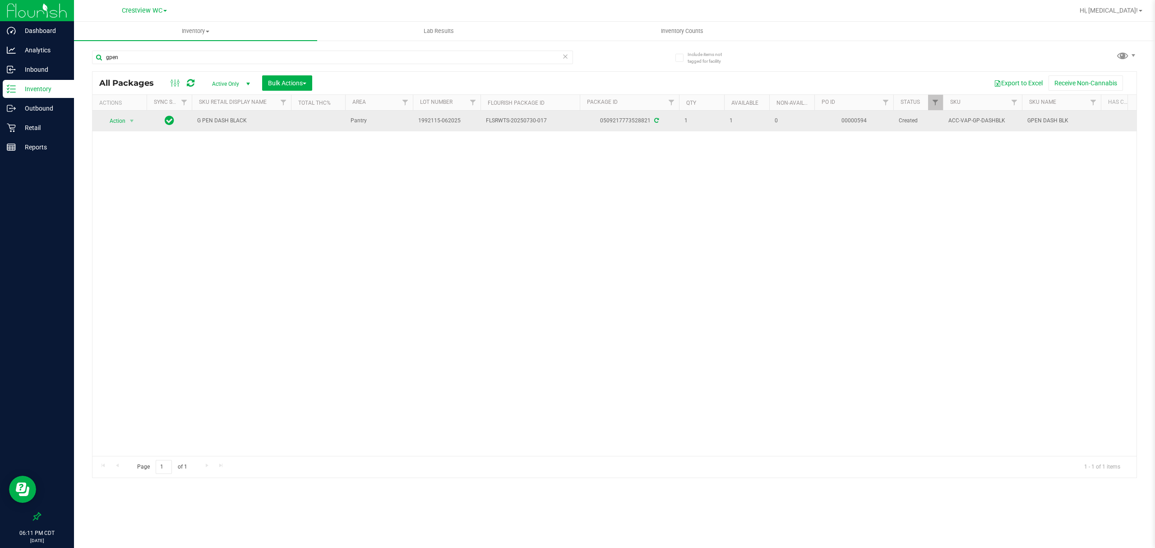
click at [125, 121] on span "Action" at bounding box center [113, 121] width 24 height 13
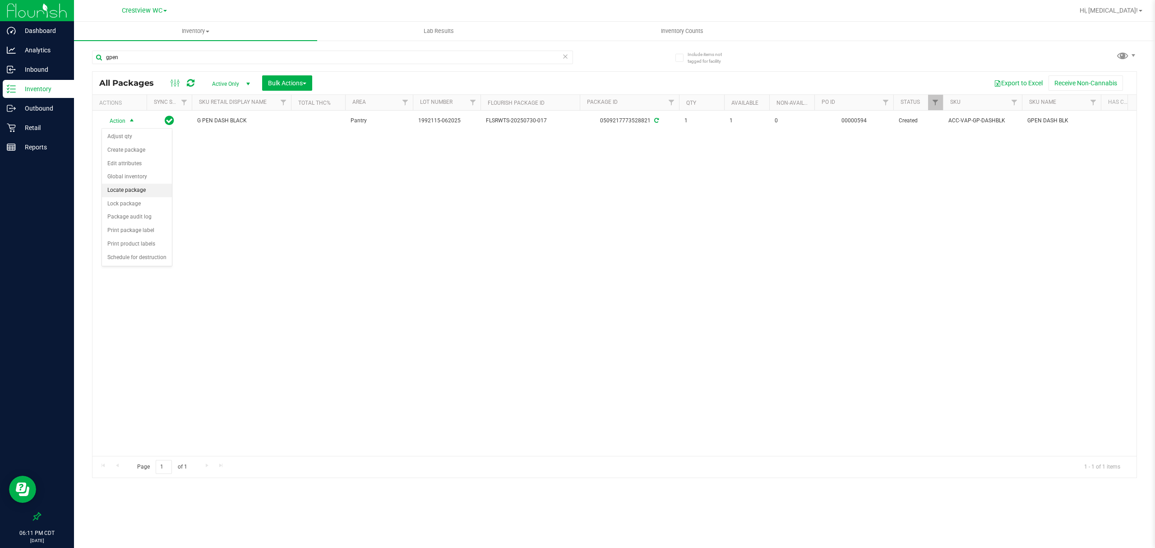
click at [131, 188] on li "Locate package" at bounding box center [137, 191] width 70 height 14
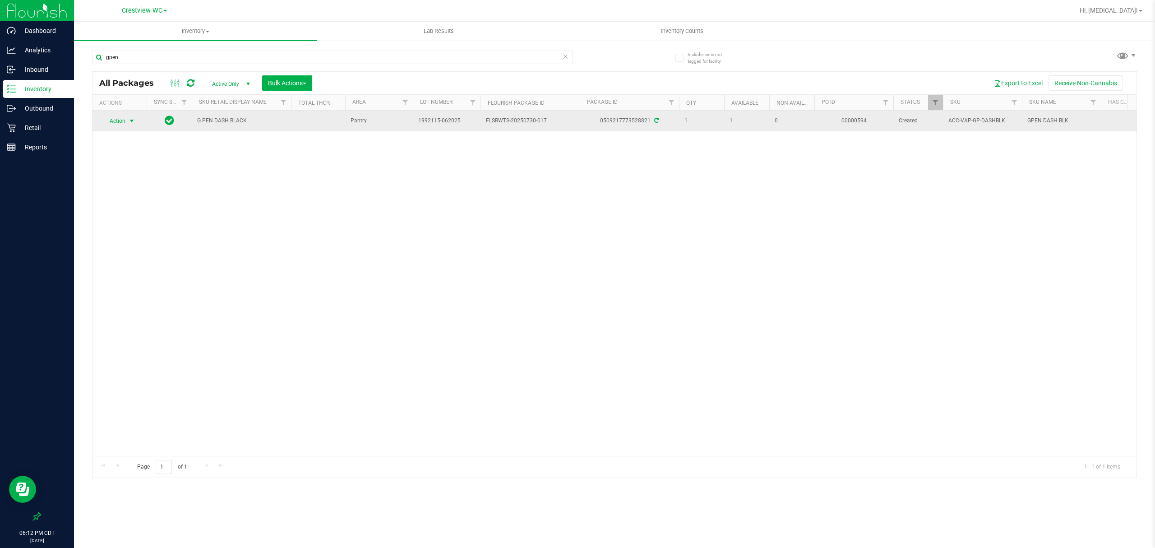
click at [127, 124] on span "select" at bounding box center [131, 121] width 11 height 13
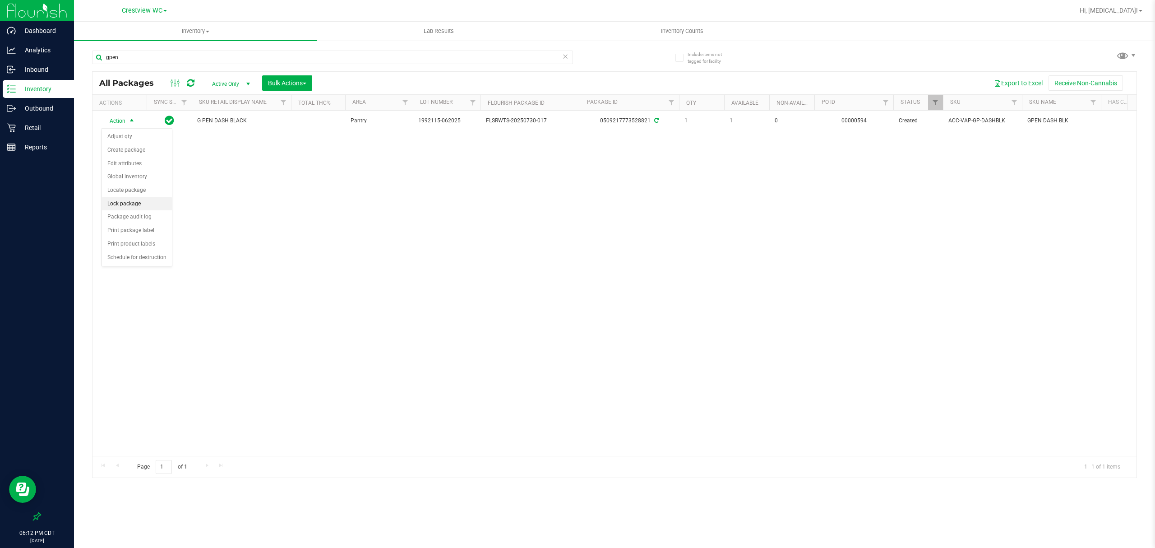
click at [128, 211] on li "Lock package" at bounding box center [137, 204] width 70 height 14
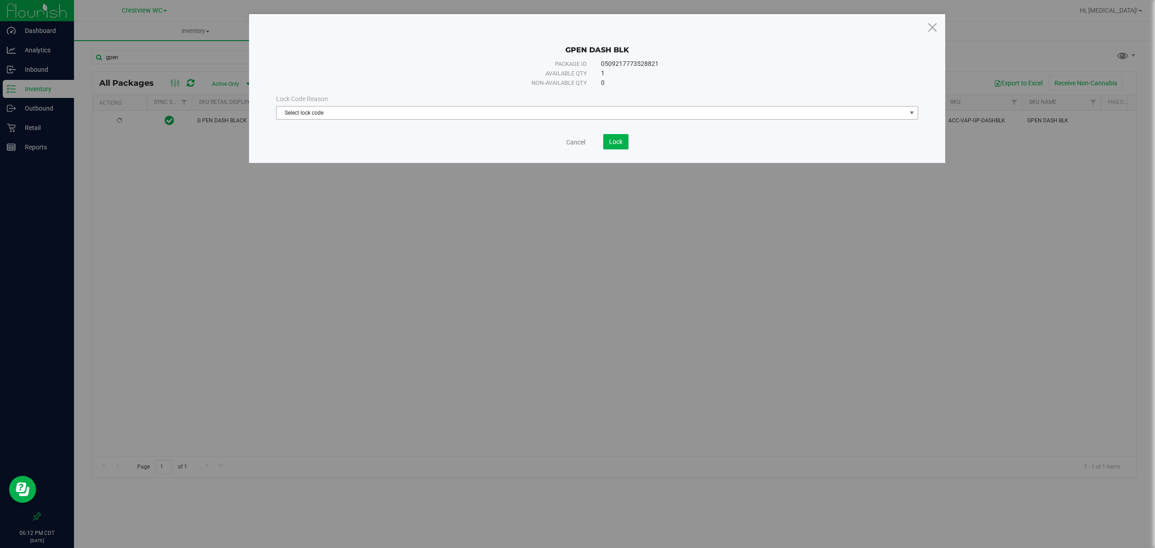
click at [470, 112] on span "Select lock code" at bounding box center [591, 112] width 630 height 13
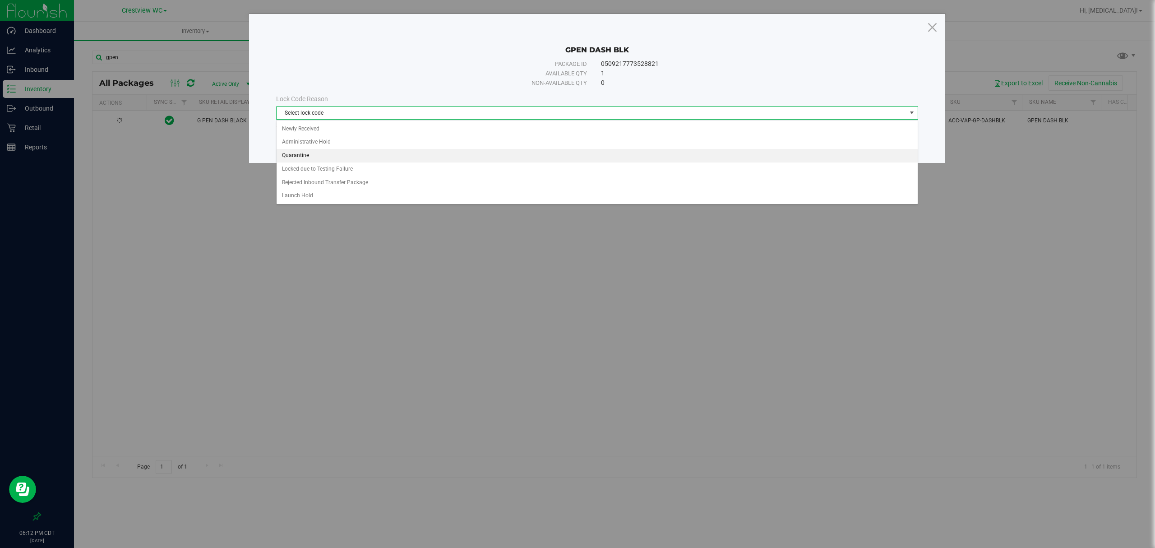
click at [309, 154] on li "Quarantine" at bounding box center [596, 156] width 640 height 14
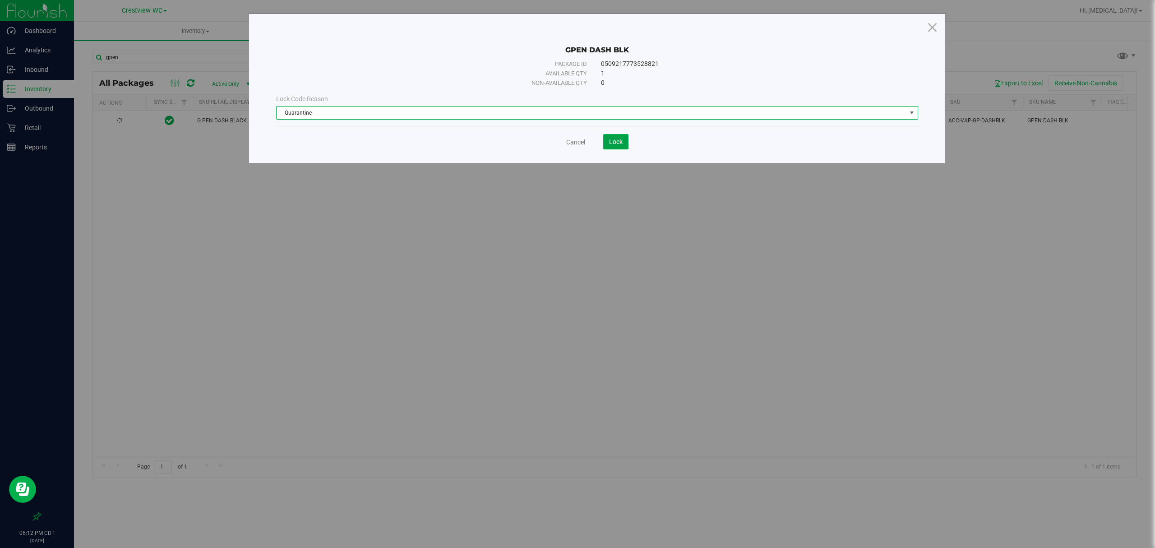
click at [575, 143] on span "Lock" at bounding box center [616, 141] width 14 height 7
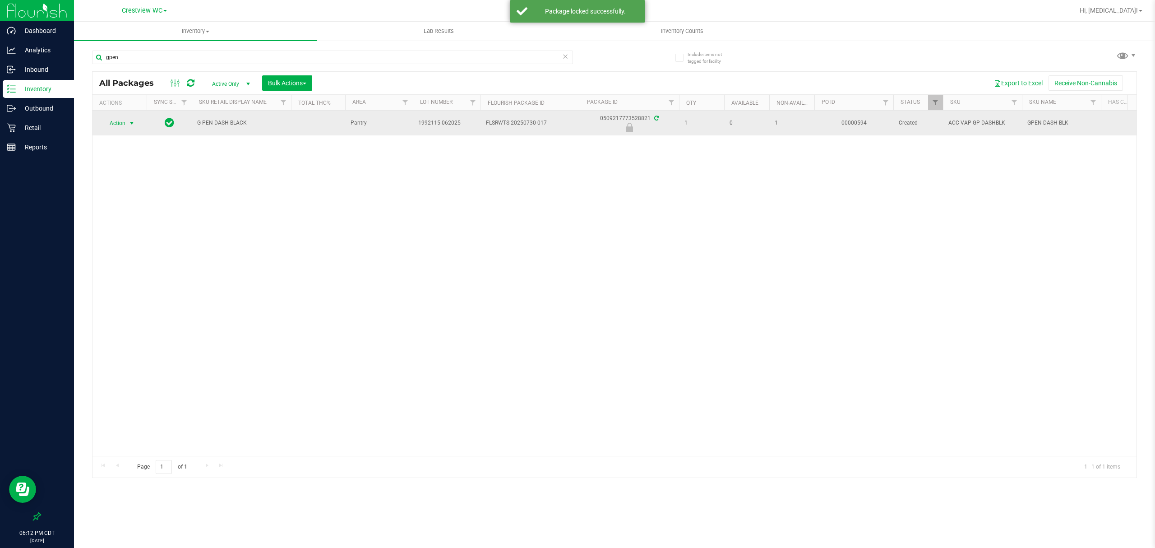
click at [118, 124] on span "Action" at bounding box center [113, 123] width 24 height 13
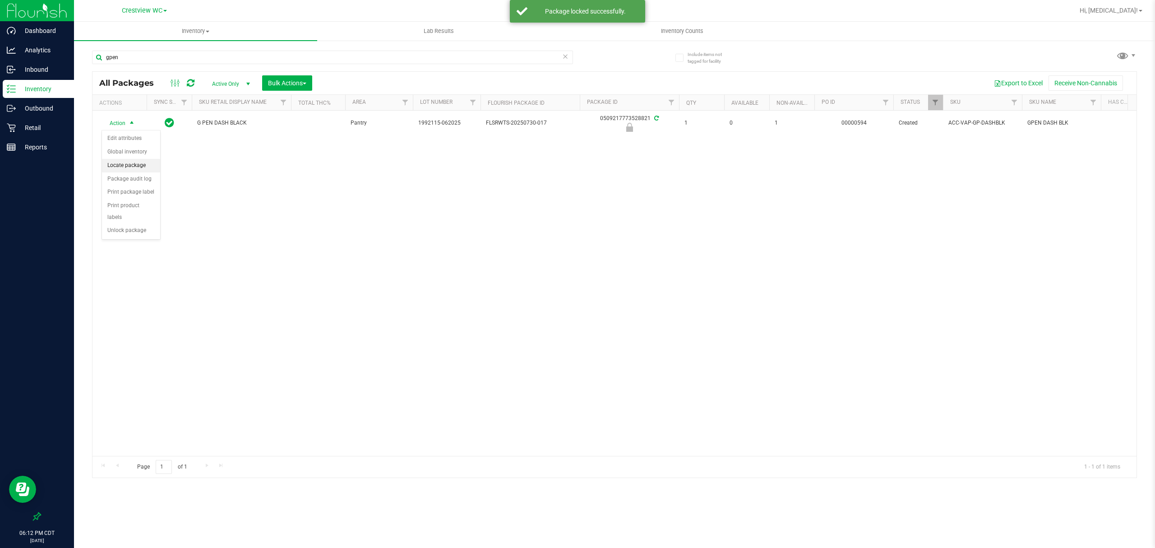
click at [125, 168] on li "Locate package" at bounding box center [131, 166] width 58 height 14
